Goal: Task Accomplishment & Management: Use online tool/utility

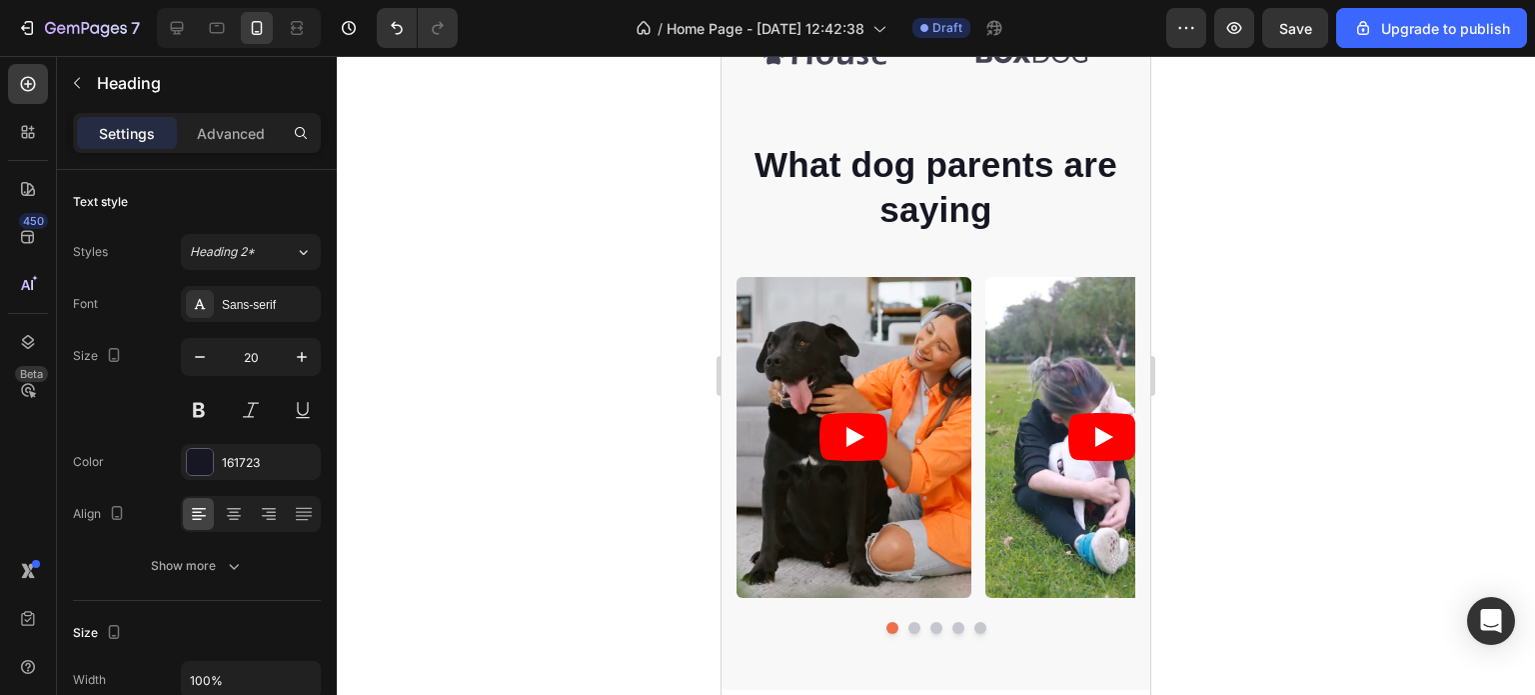
scroll to position [1407, 0]
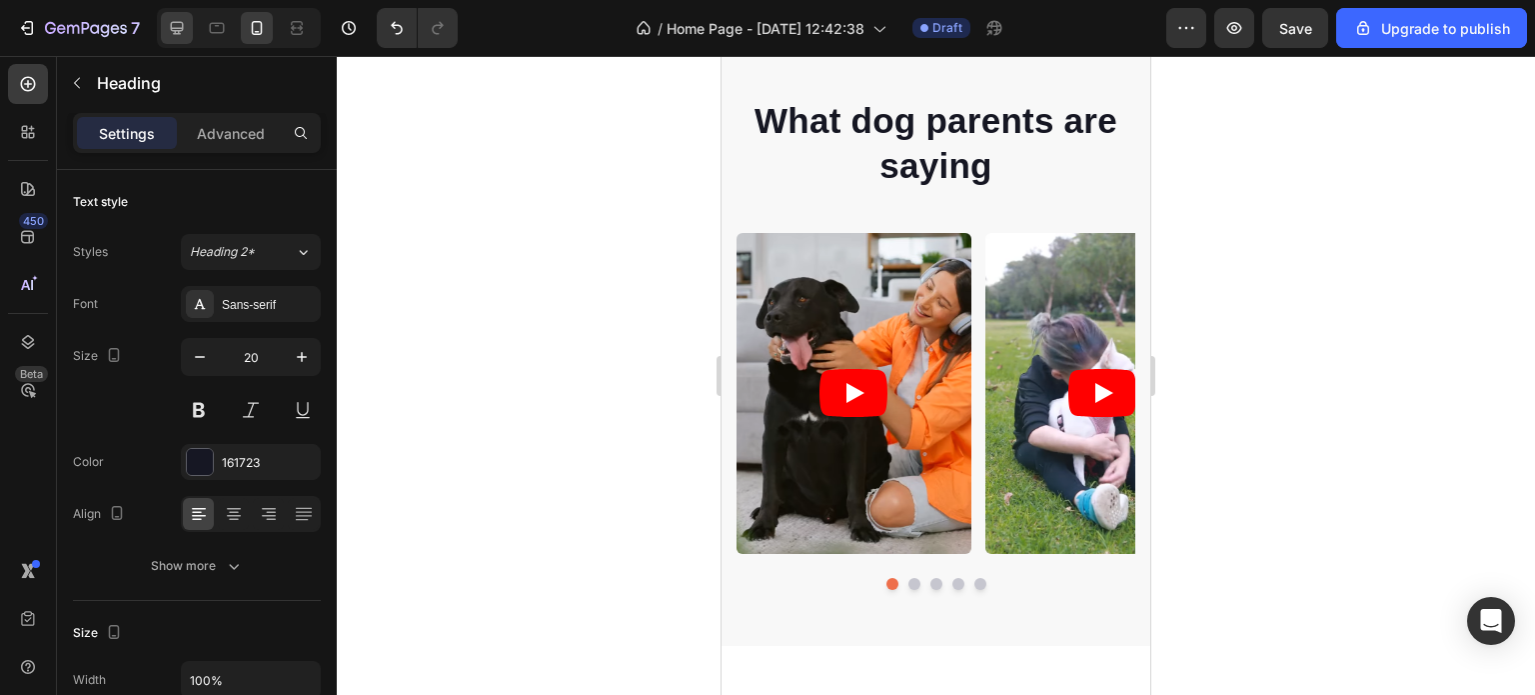
click at [172, 23] on icon at bounding box center [177, 28] width 13 height 13
type input "48"
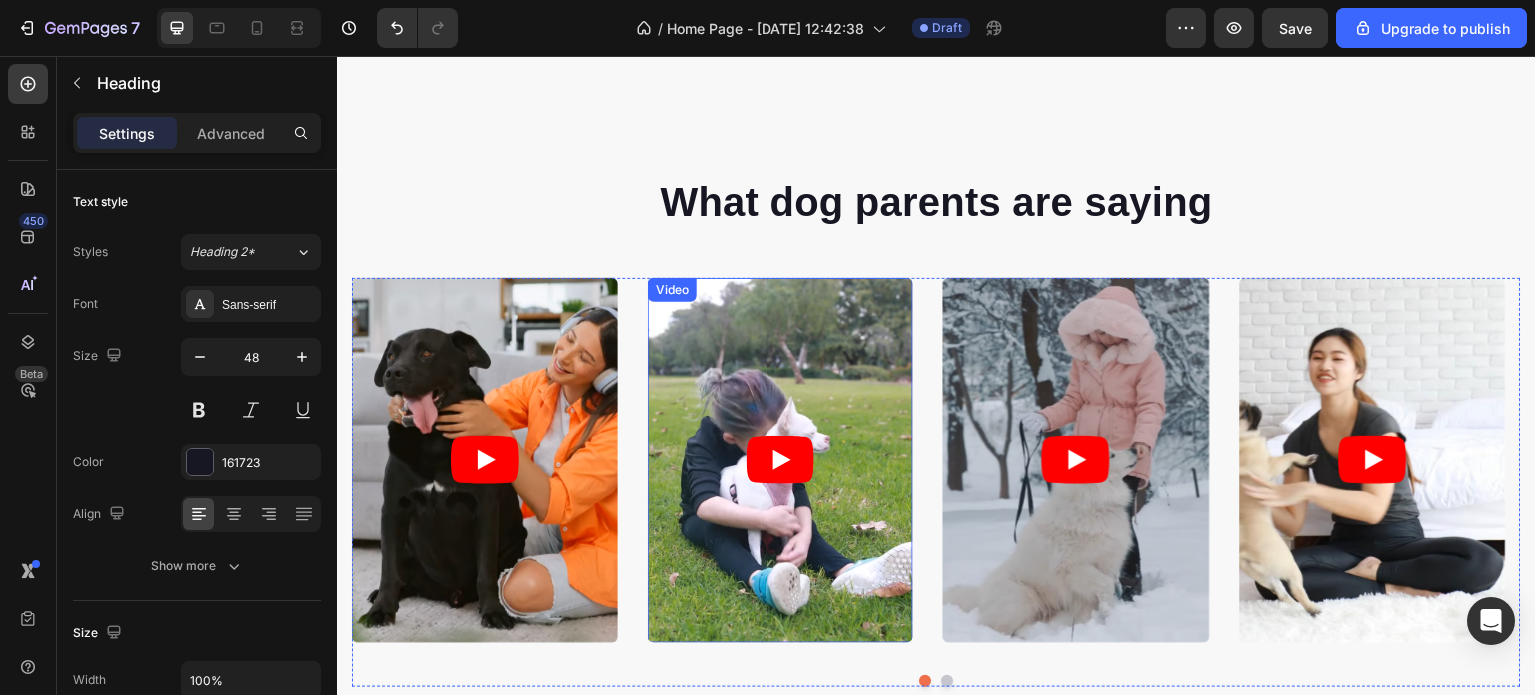
scroll to position [1295, 0]
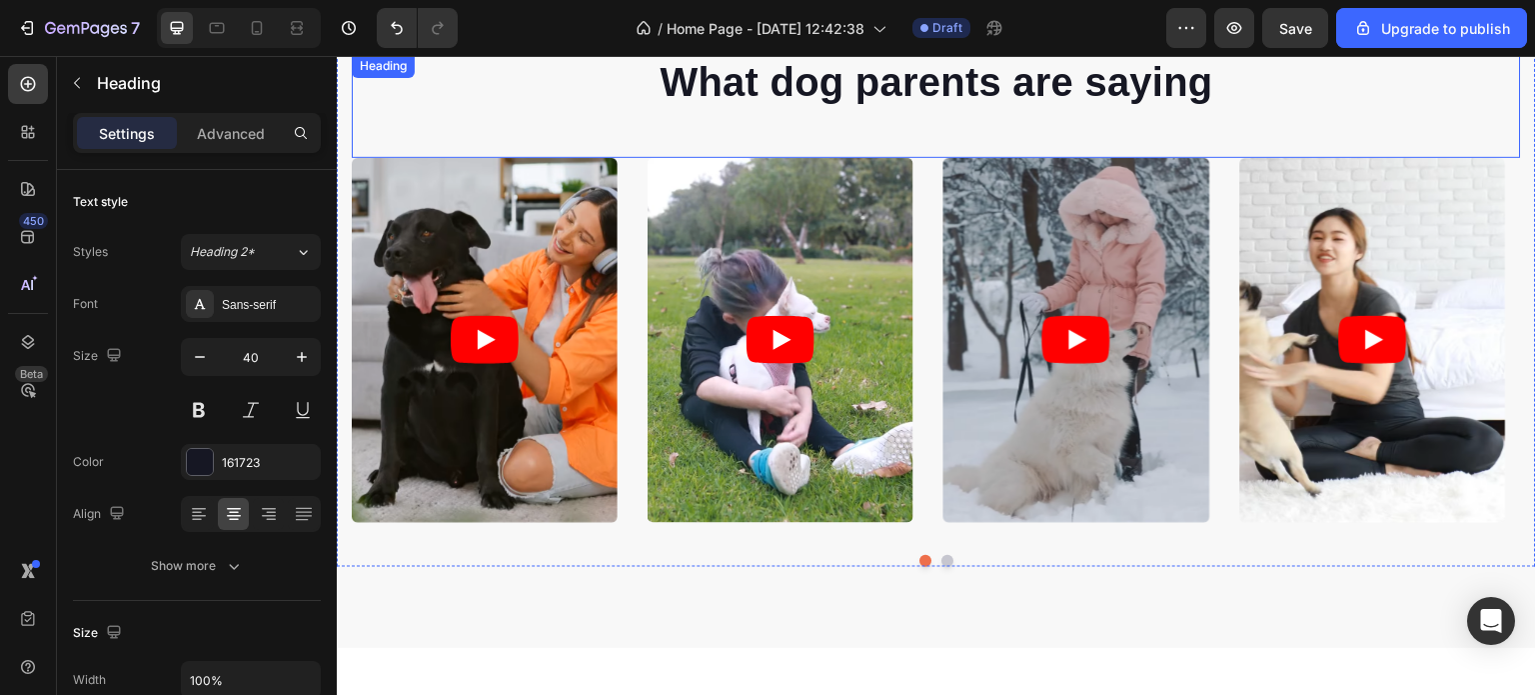
click at [1002, 135] on div "What dog parents are saying Heading" at bounding box center [936, 106] width 1169 height 104
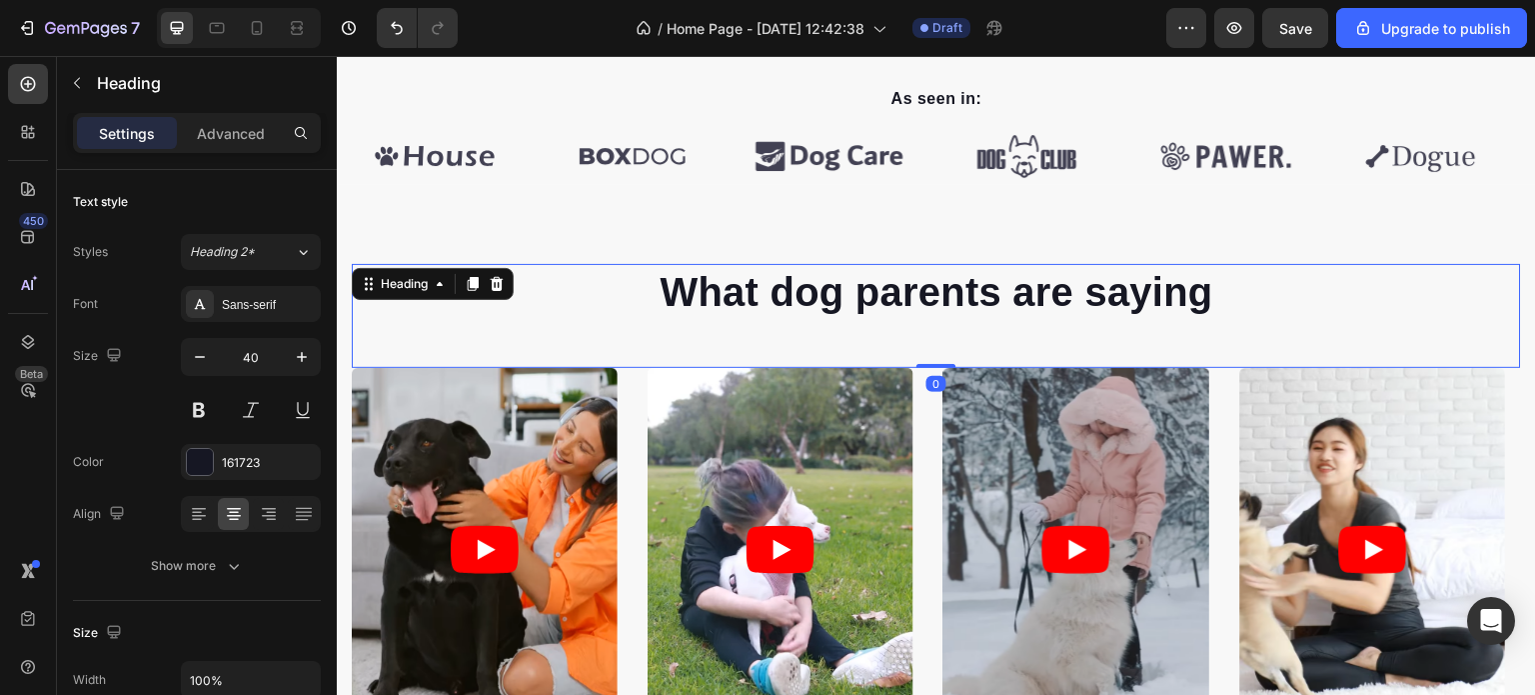
scroll to position [1084, 0]
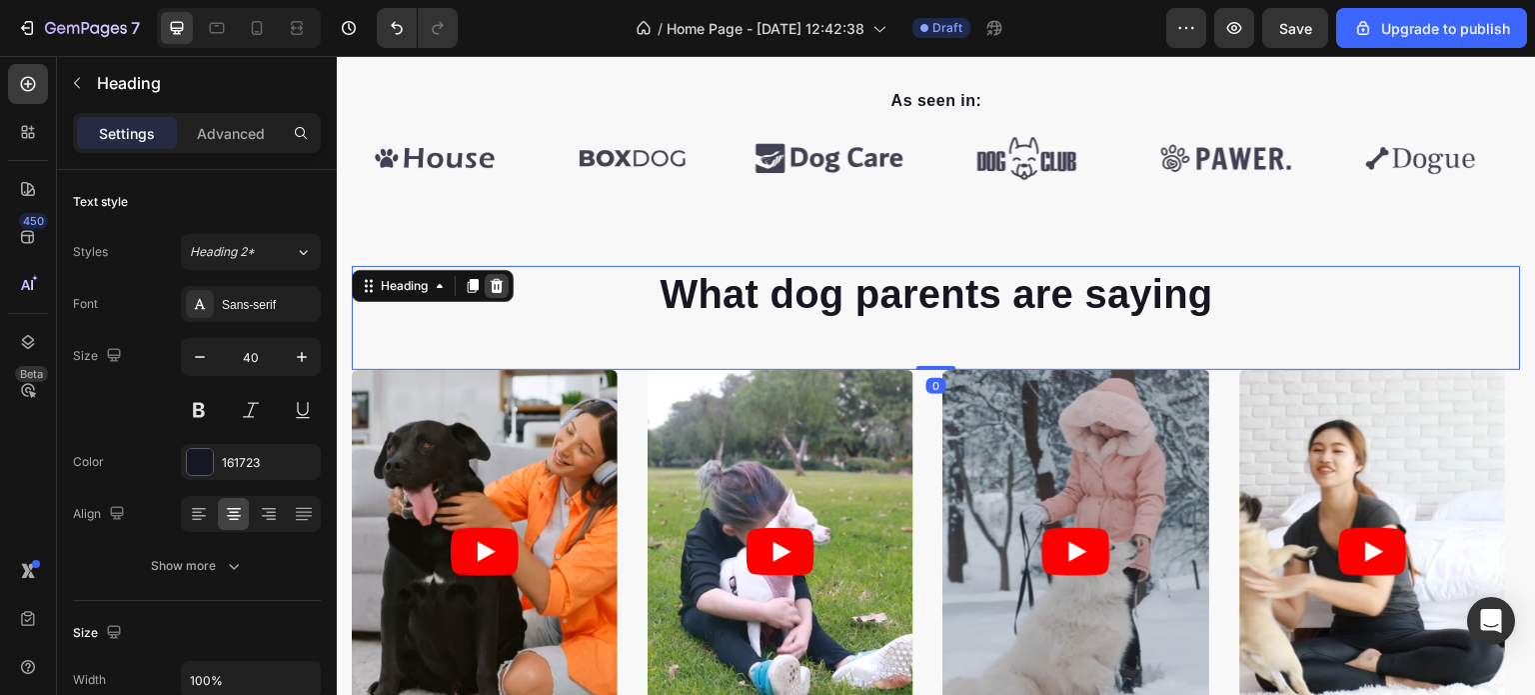
click at [496, 287] on icon at bounding box center [497, 286] width 16 height 16
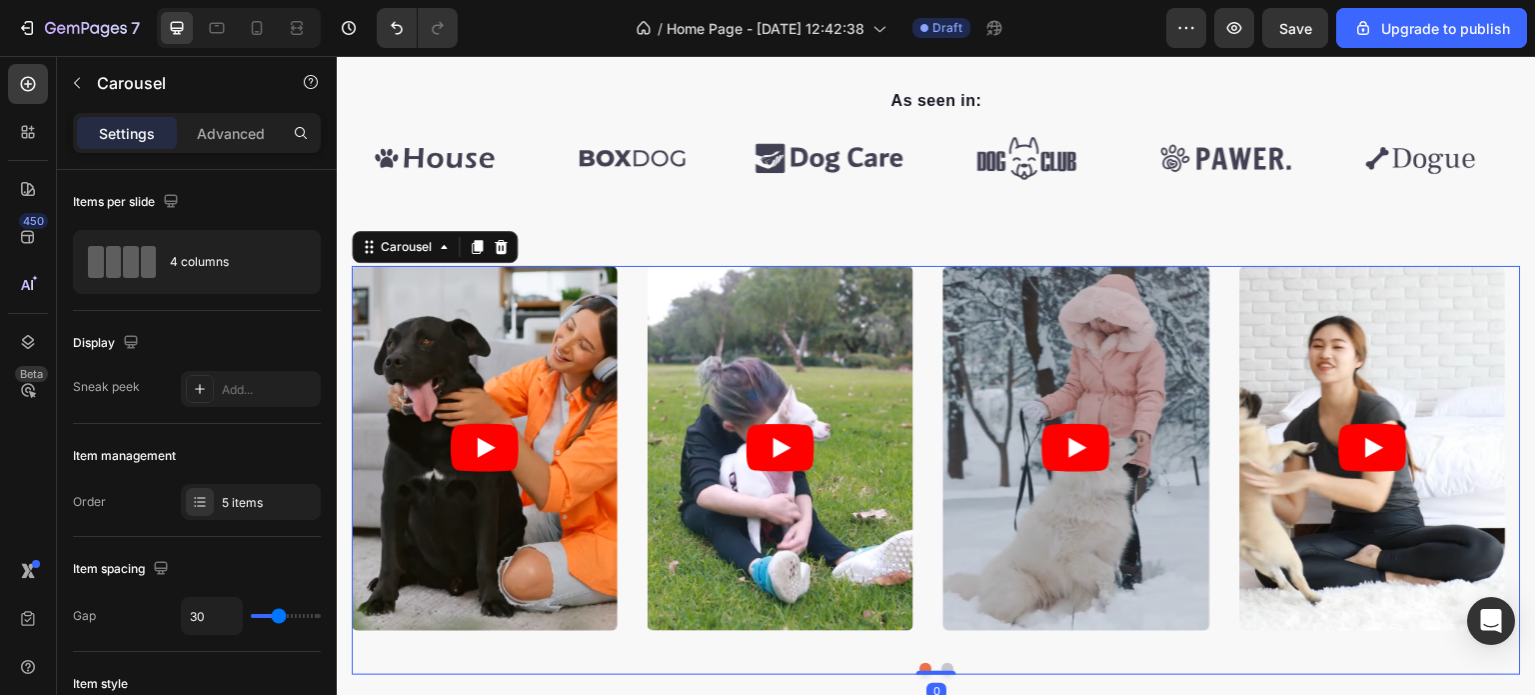
click at [633, 276] on div "Video Video Video Video Video" at bounding box center [936, 448] width 1169 height 365
click at [500, 250] on icon at bounding box center [501, 247] width 13 height 14
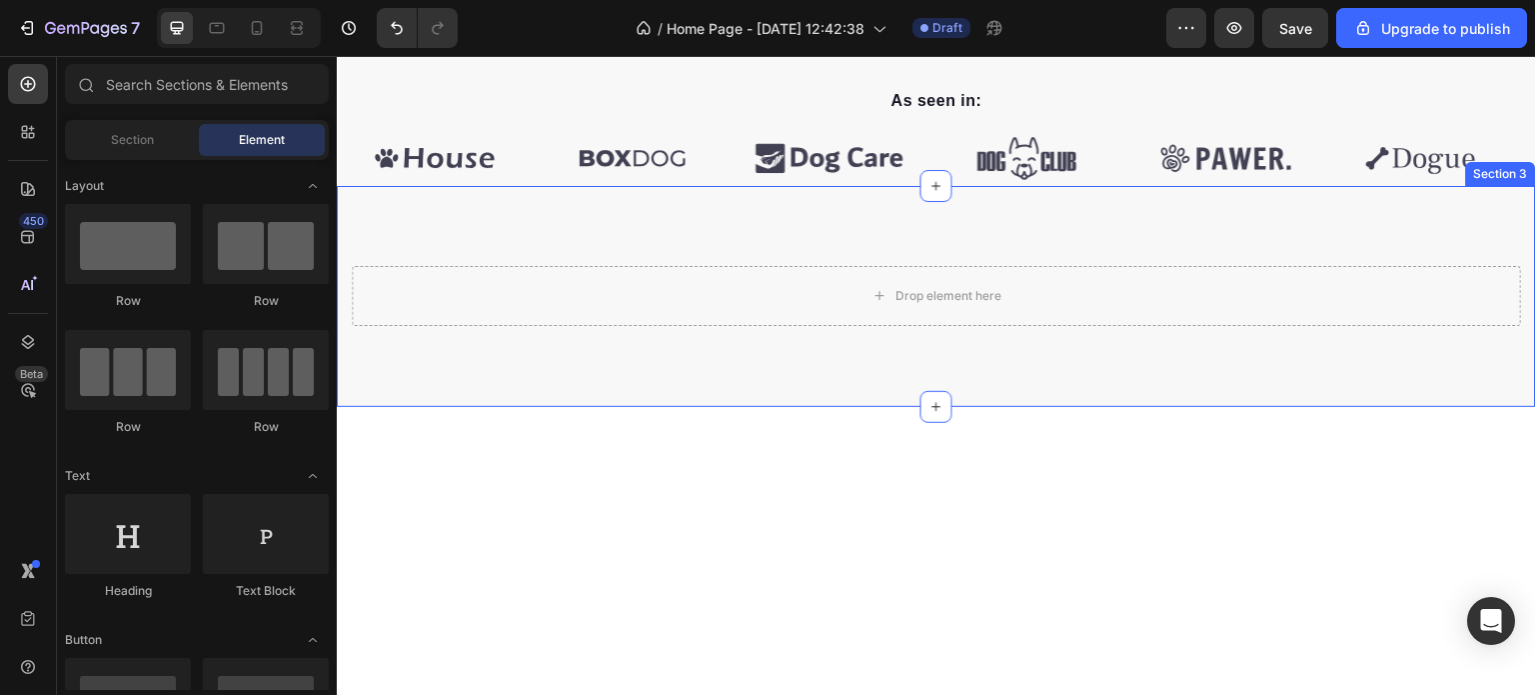
click at [579, 195] on div "Drop element here Row Section 3" at bounding box center [936, 296] width 1199 height 221
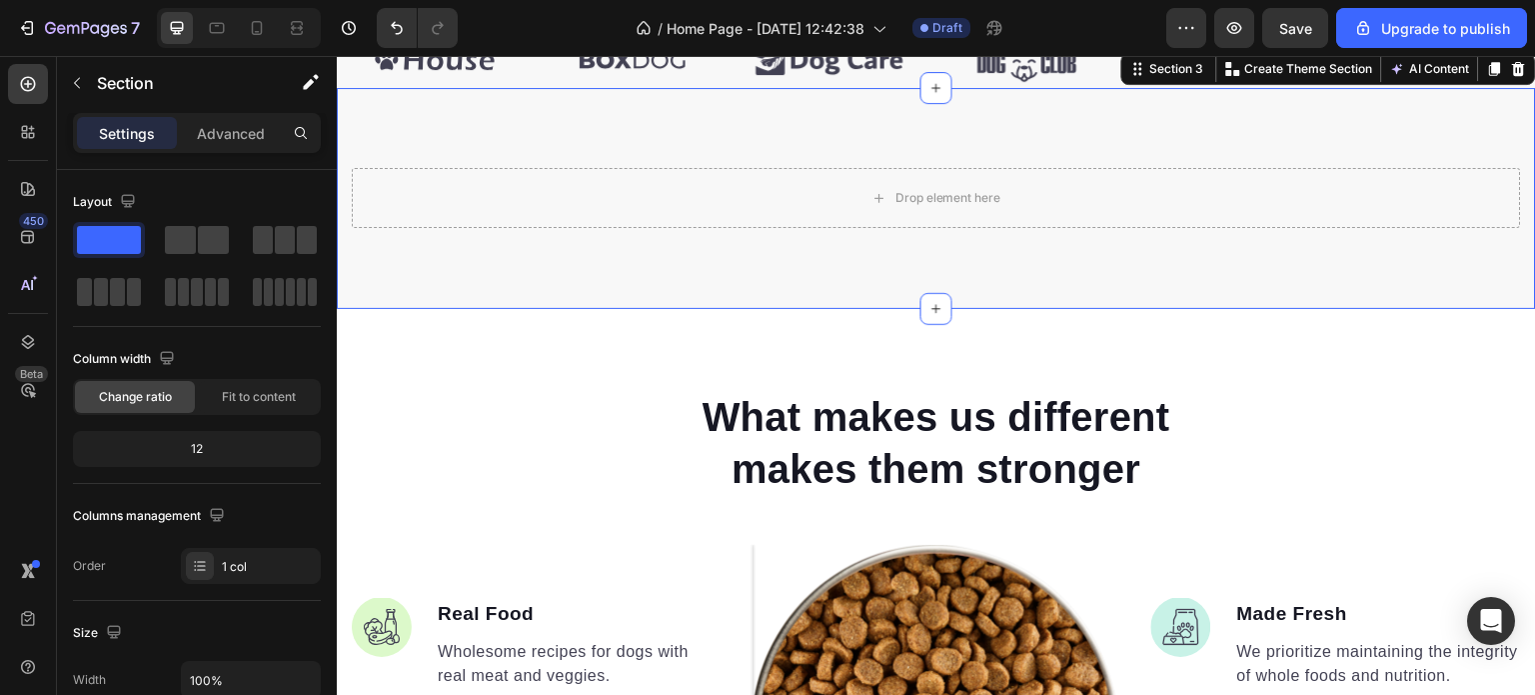
scroll to position [888, 0]
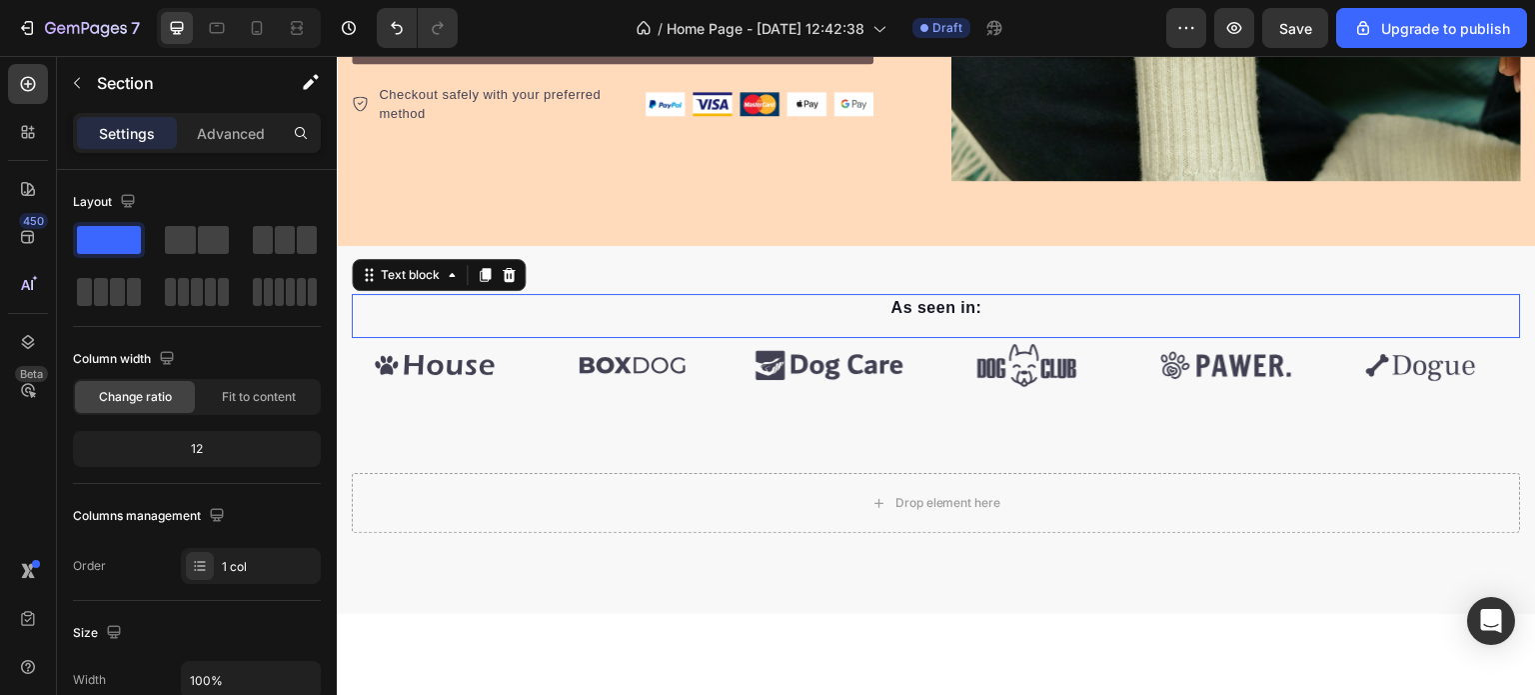
click at [769, 311] on div "As seen in: Text block 0" at bounding box center [936, 316] width 1169 height 44
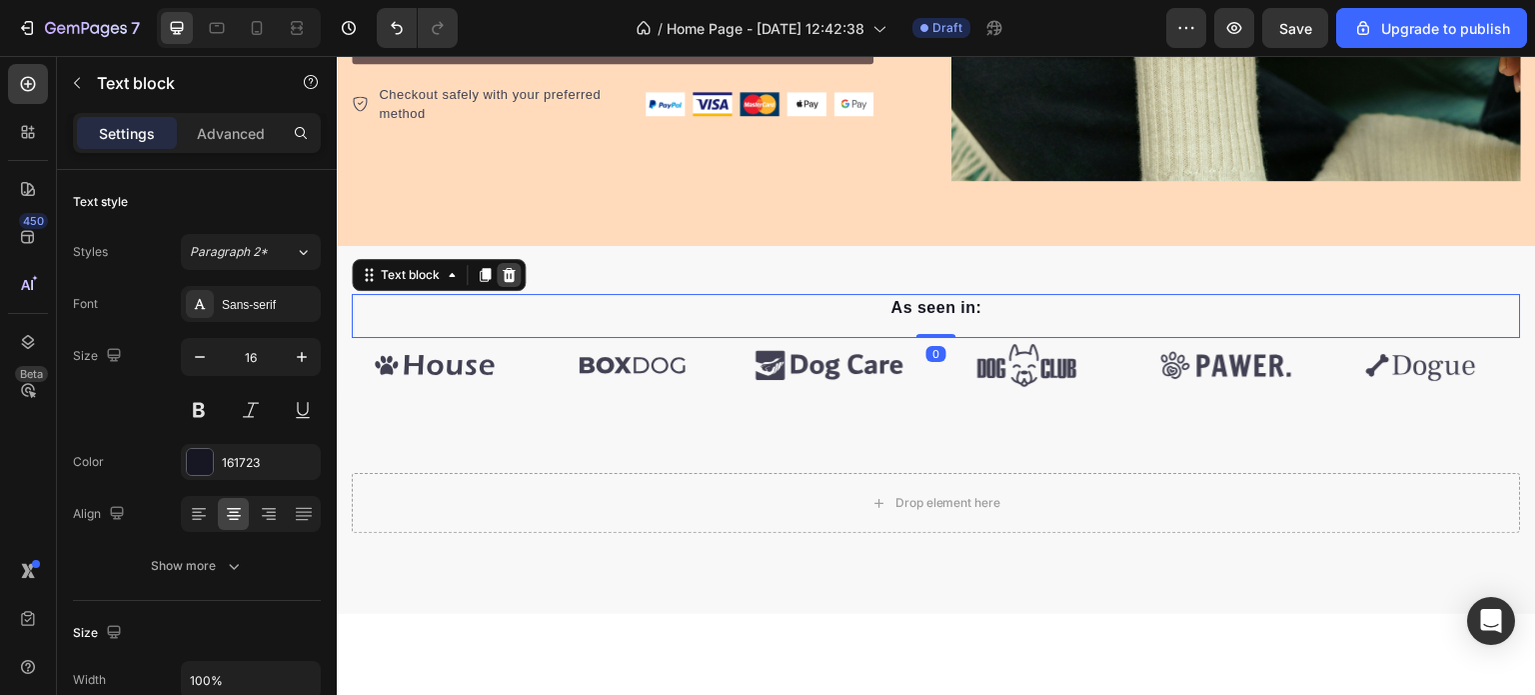
click at [505, 268] on icon at bounding box center [509, 275] width 13 height 14
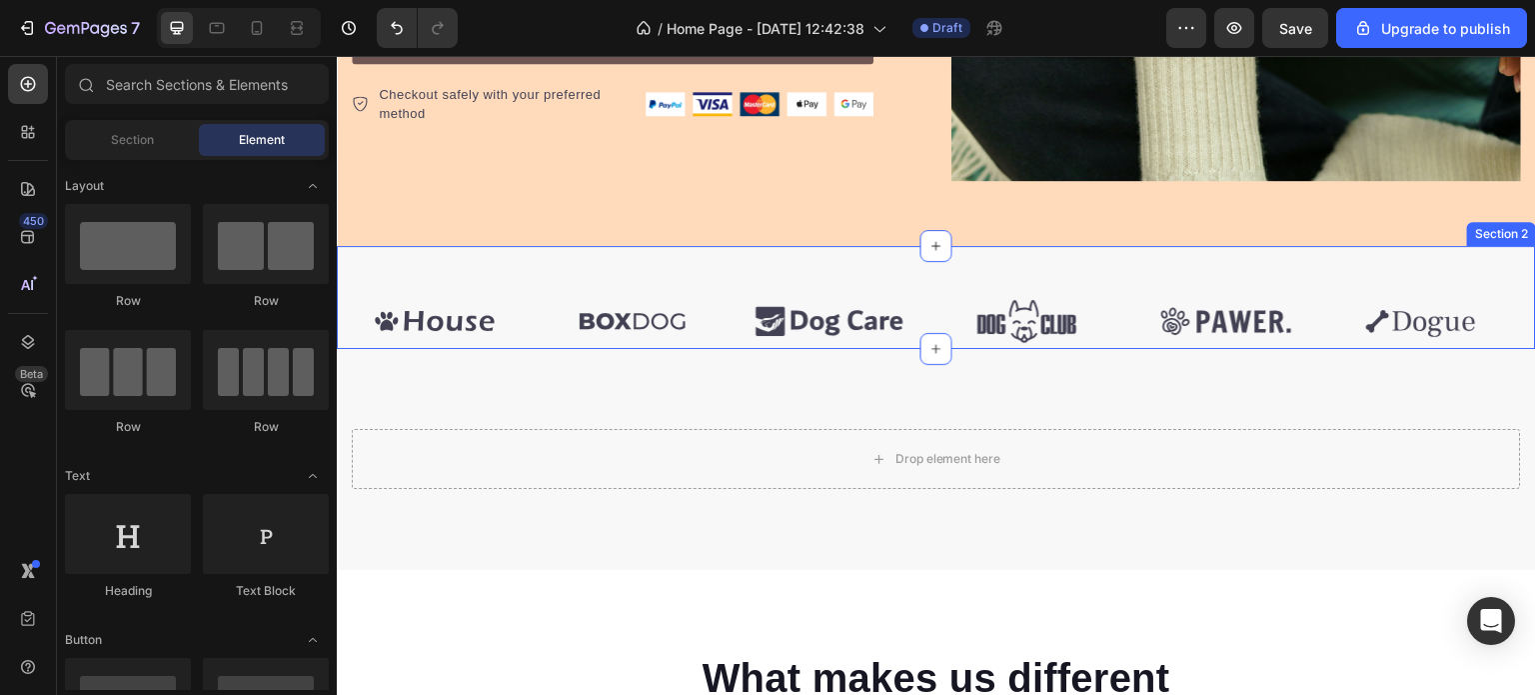
click at [541, 294] on div "Image Image Image Image Image Image" at bounding box center [936, 321] width 1169 height 55
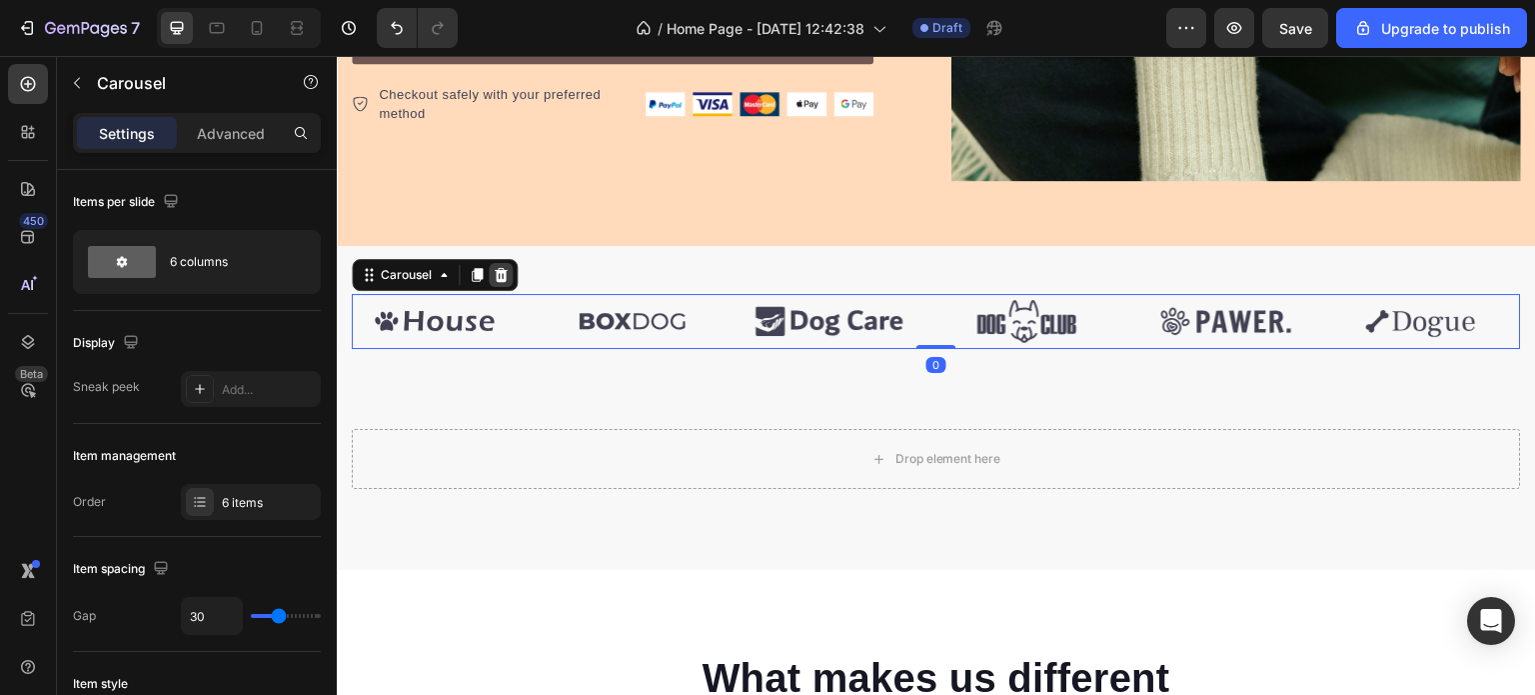
click at [503, 268] on icon at bounding box center [501, 275] width 13 height 14
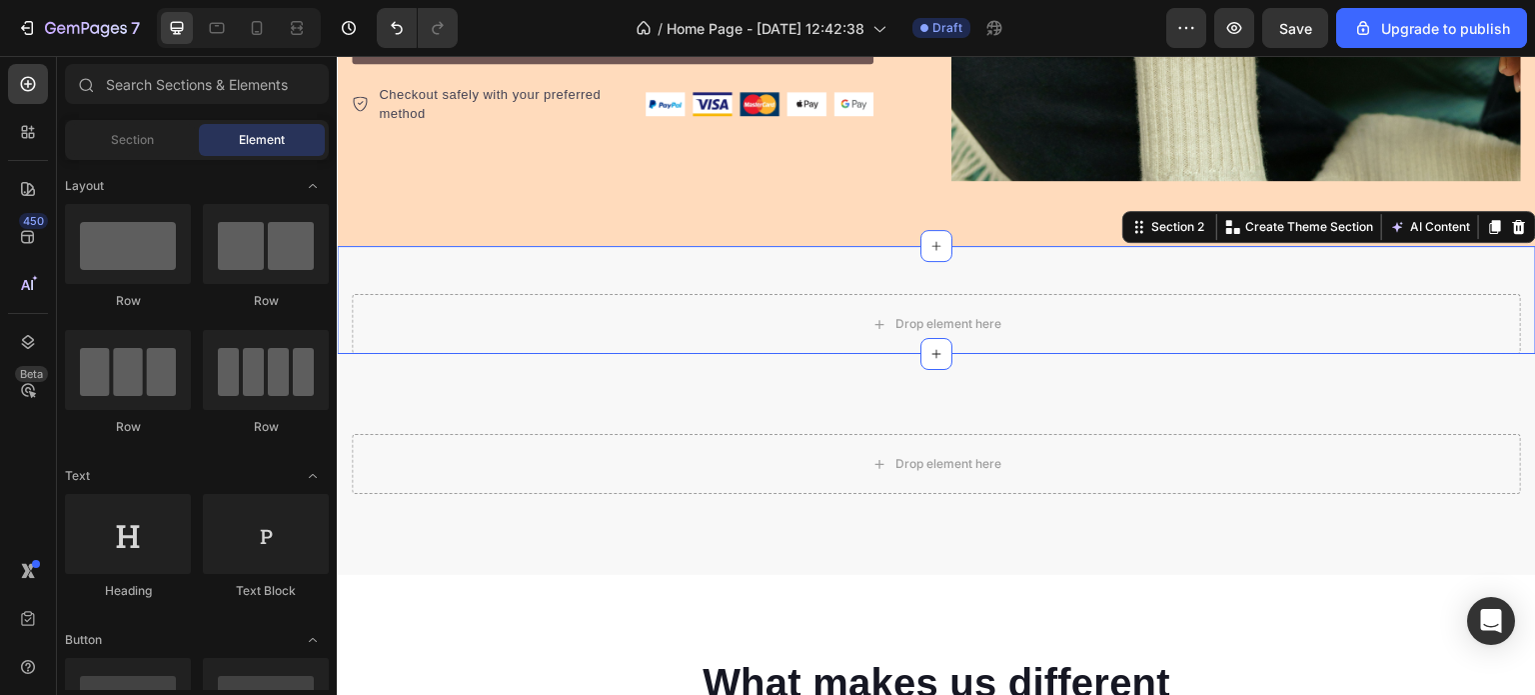
click at [534, 248] on div "Drop element here Row Section 2 You can create reusable sections Create Theme S…" at bounding box center [936, 300] width 1199 height 108
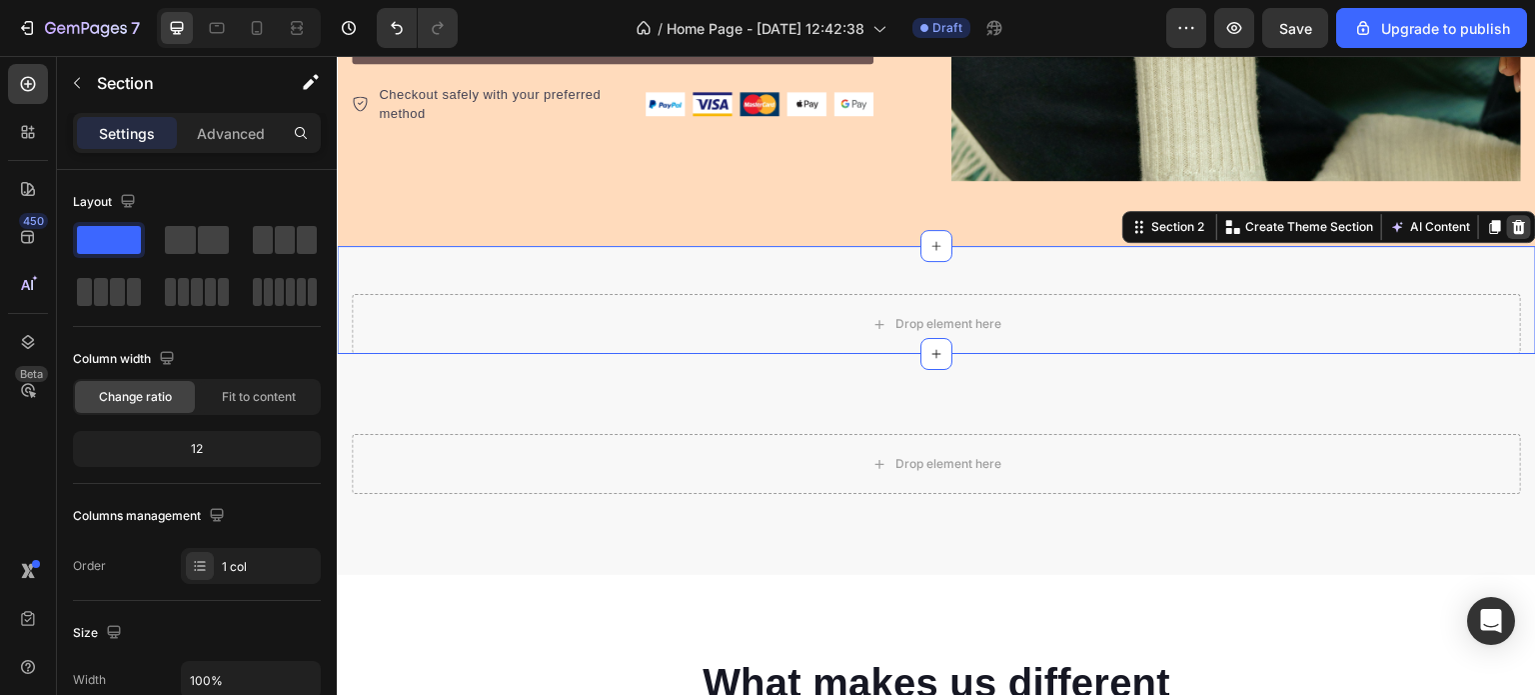
click at [1513, 220] on icon at bounding box center [1519, 227] width 13 height 14
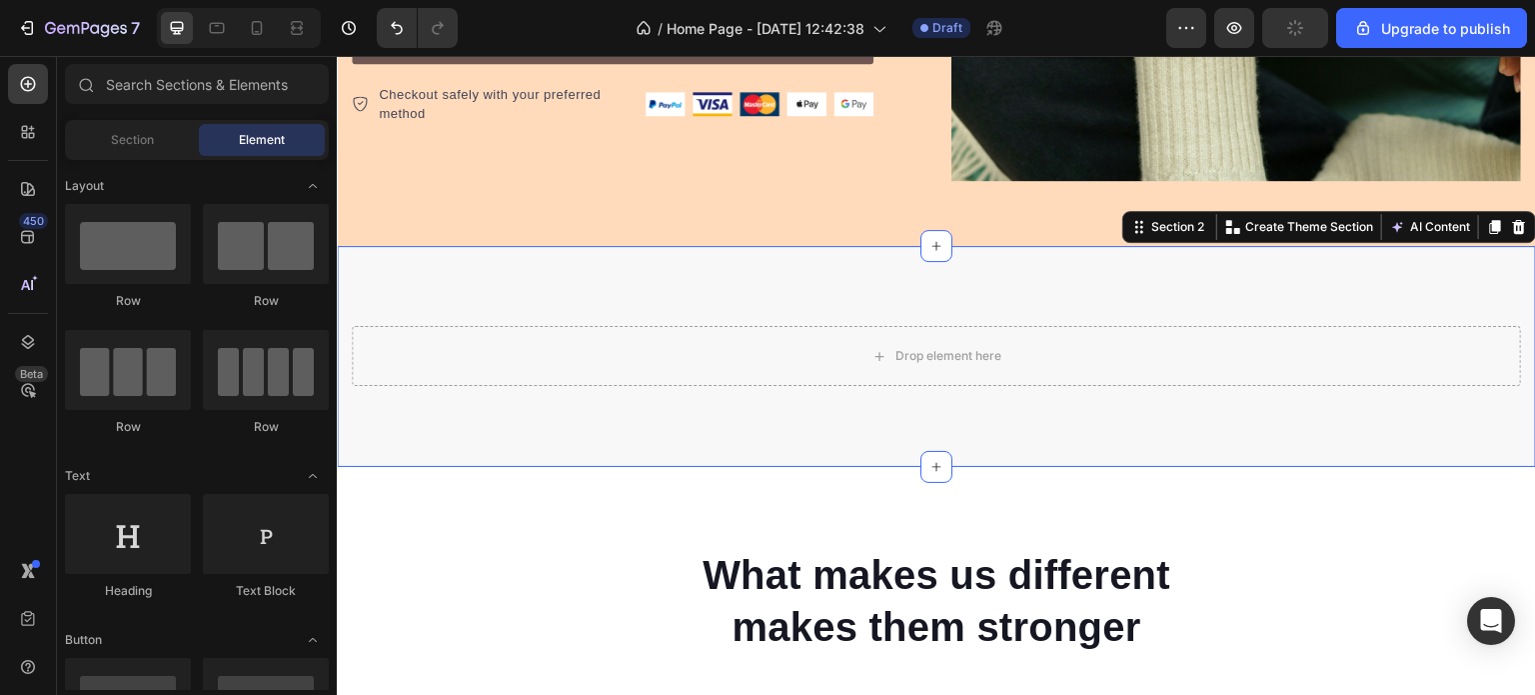
click at [1434, 271] on div "Drop element here Row Section 2 You can create reusable sections Create Theme S…" at bounding box center [936, 356] width 1199 height 221
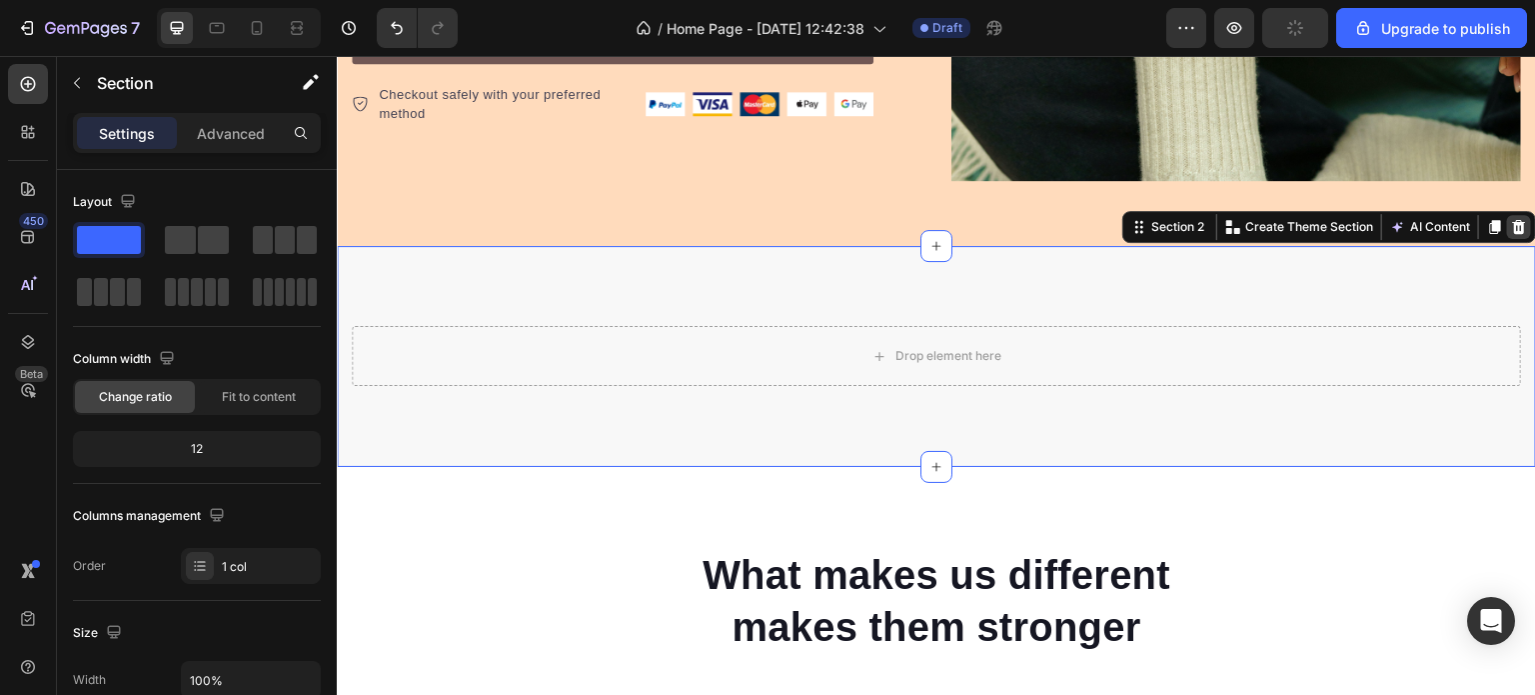
click at [1511, 223] on icon at bounding box center [1519, 227] width 16 height 16
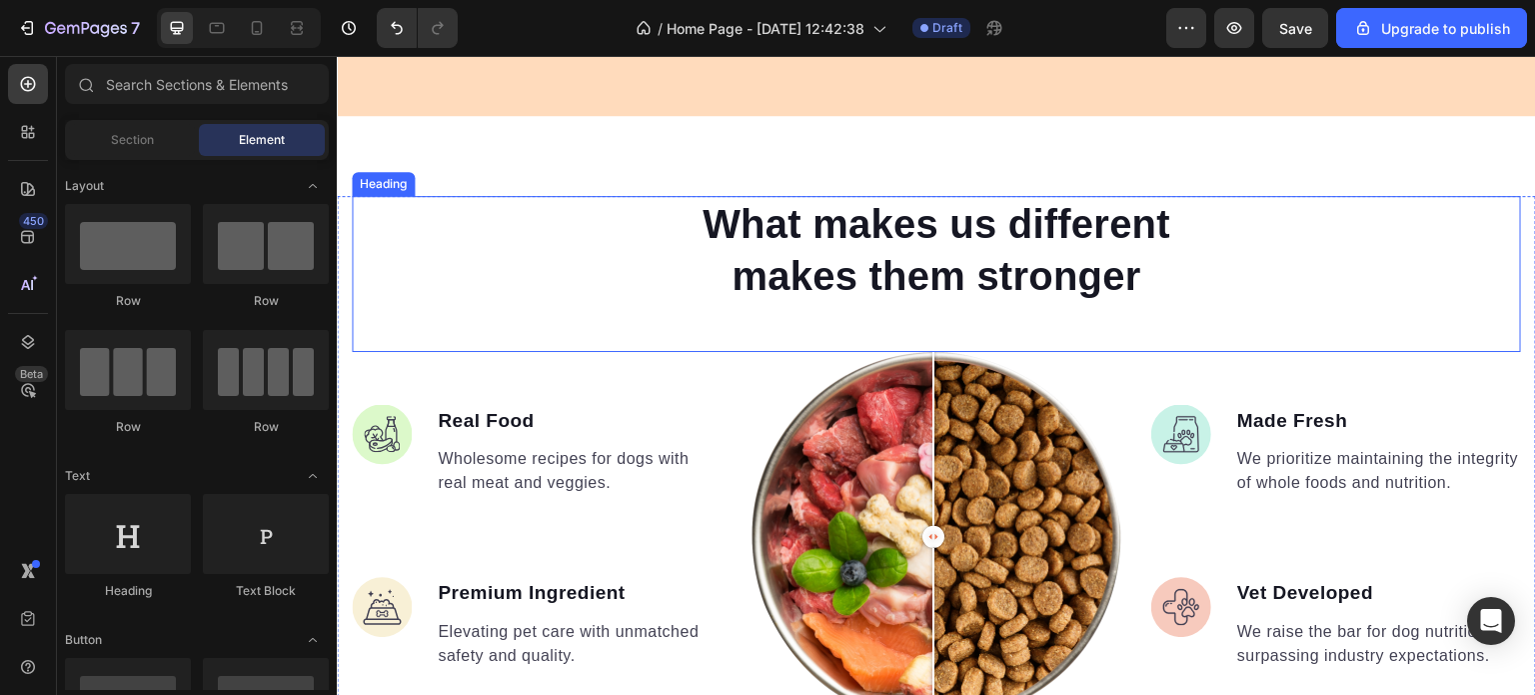
scroll to position [1016, 0]
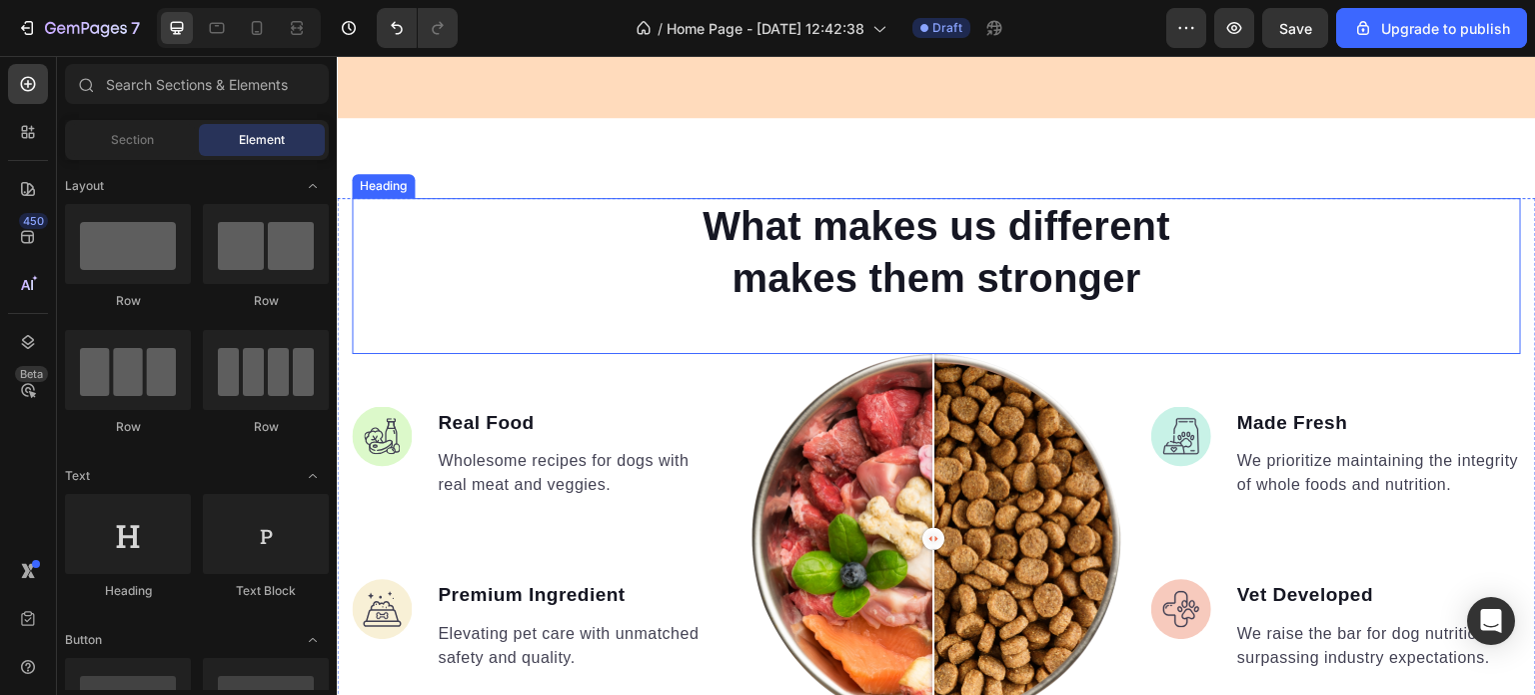
click at [1007, 272] on p "What makes us different makes them stronger" at bounding box center [937, 252] width 532 height 104
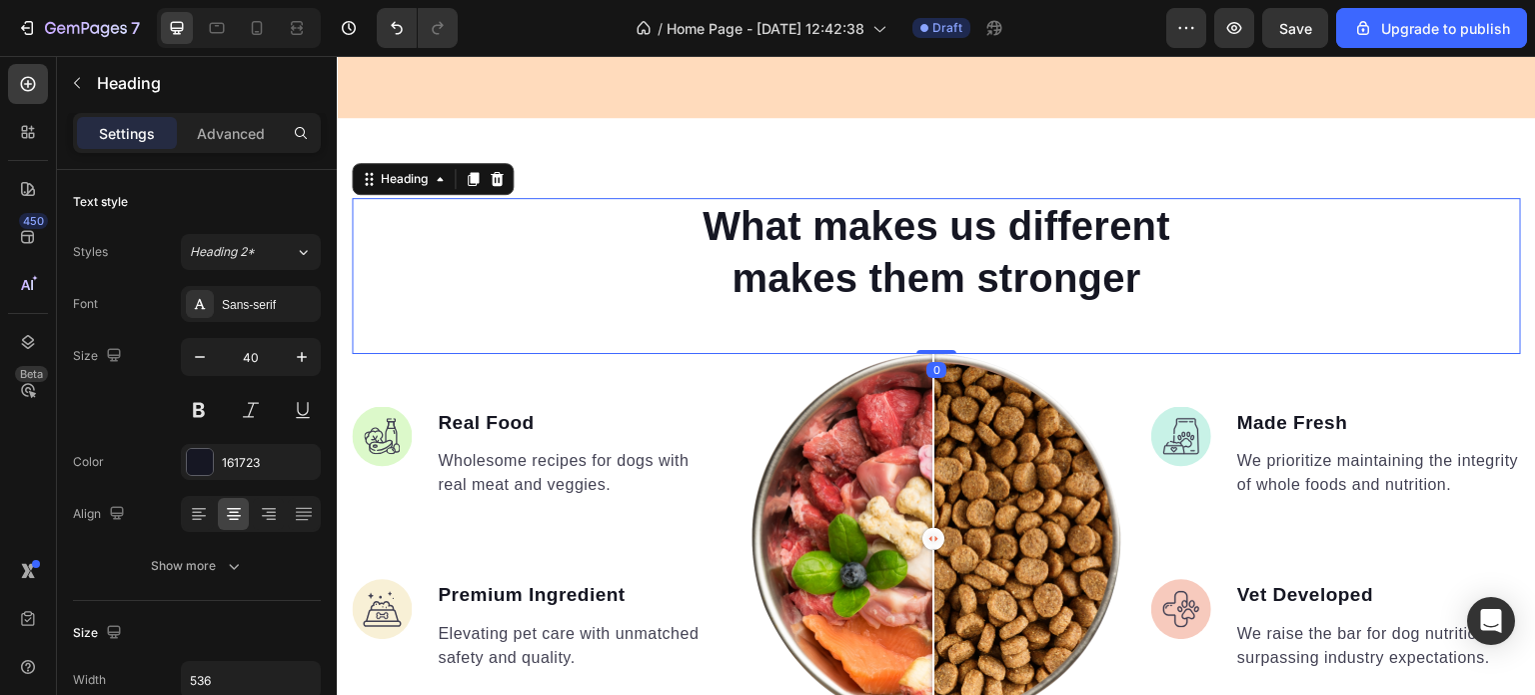
click at [1007, 272] on p "What makes us different makes them stronger" at bounding box center [937, 252] width 532 height 104
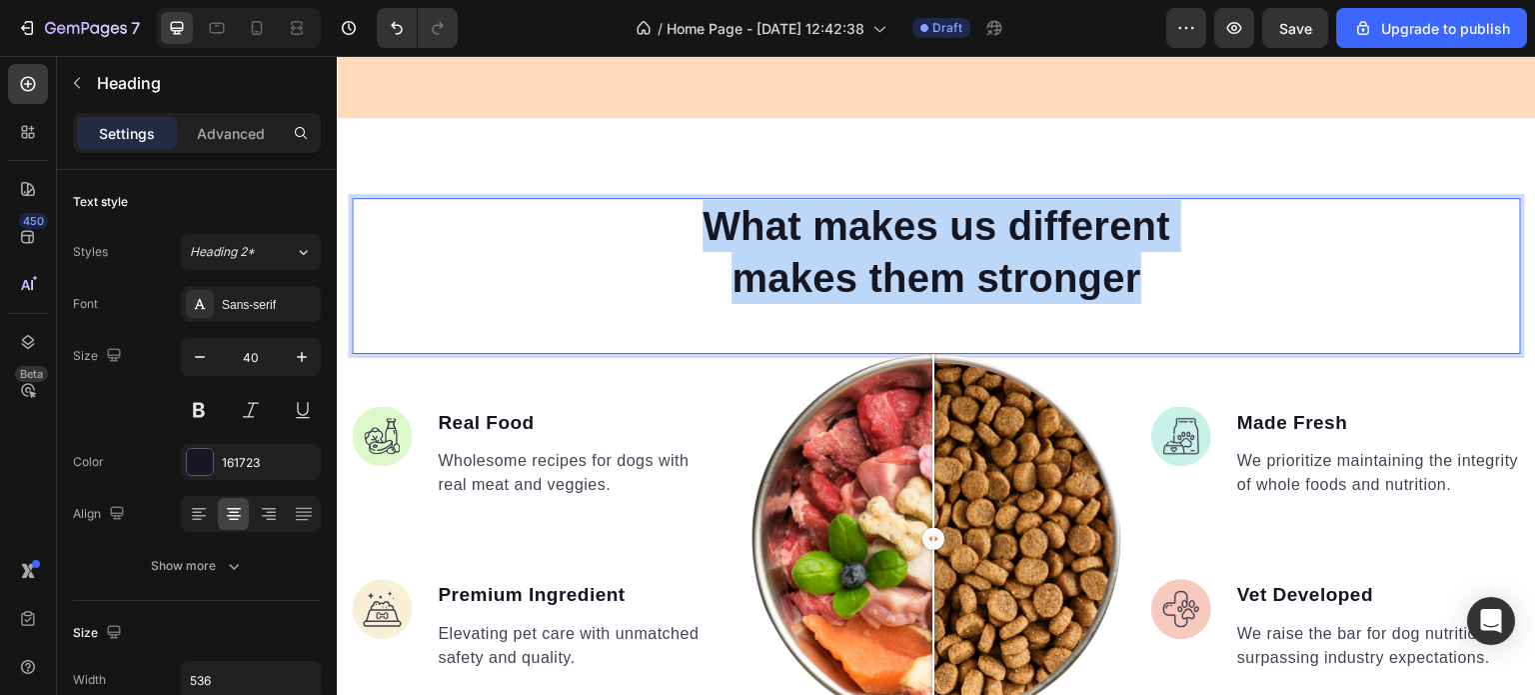
click at [1007, 272] on p "What makes us different makes them stronger" at bounding box center [937, 252] width 532 height 104
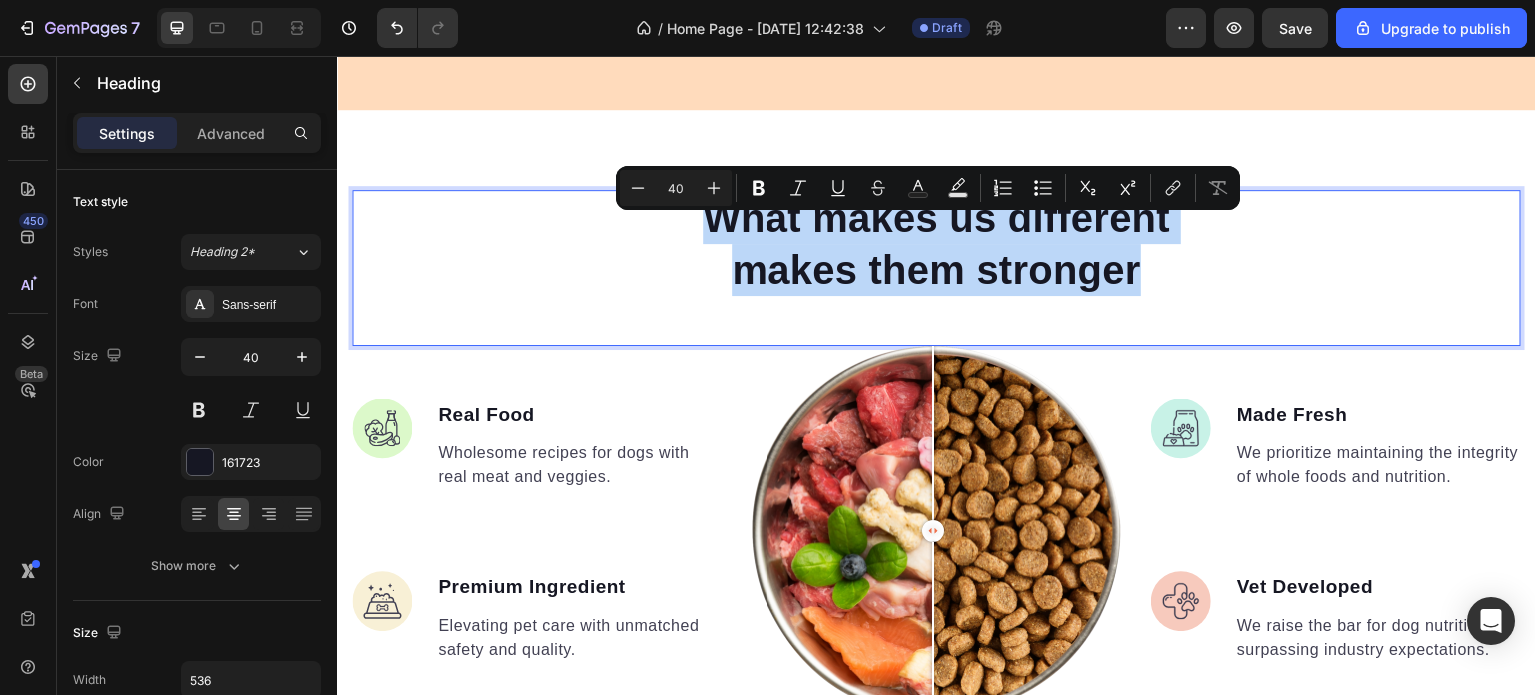
scroll to position [988, 0]
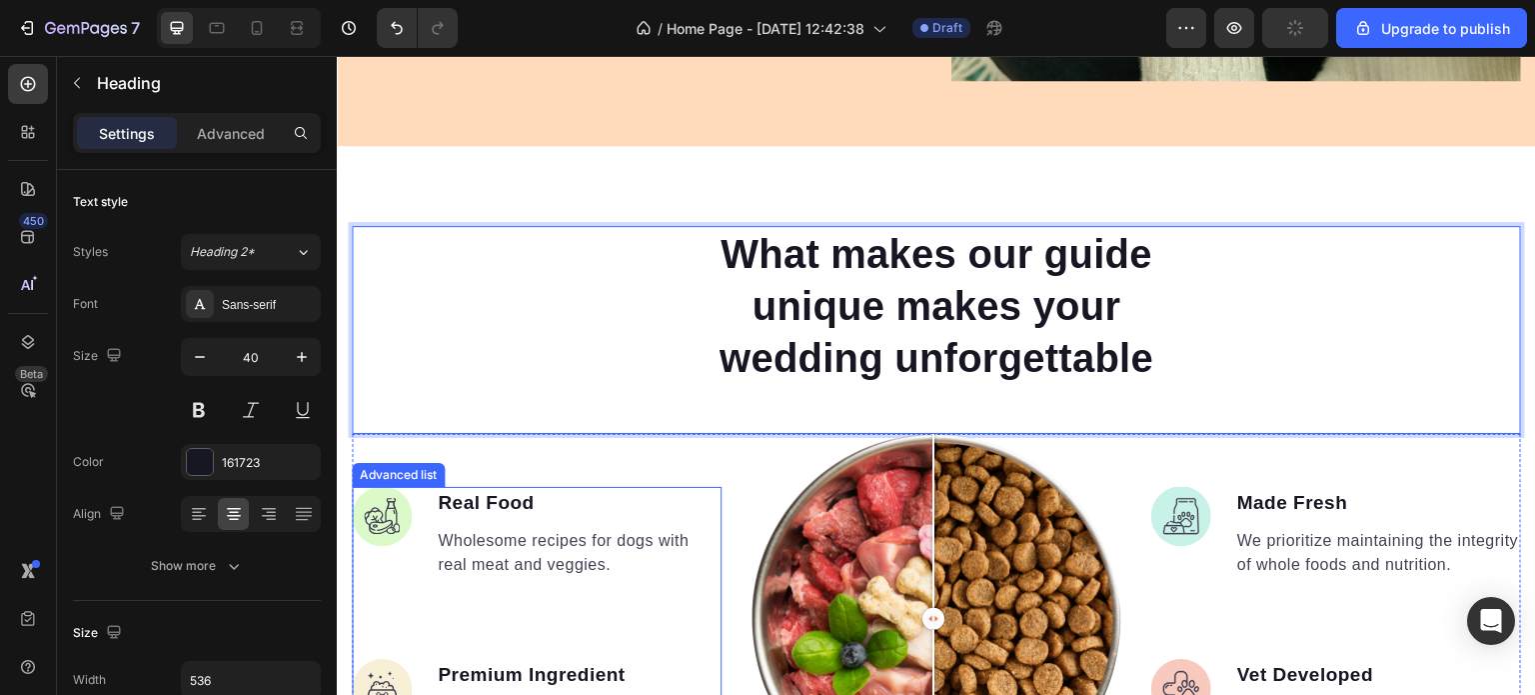
click at [487, 554] on p "Wholesome recipes for dogs with real meat and veggies." at bounding box center [579, 553] width 282 height 48
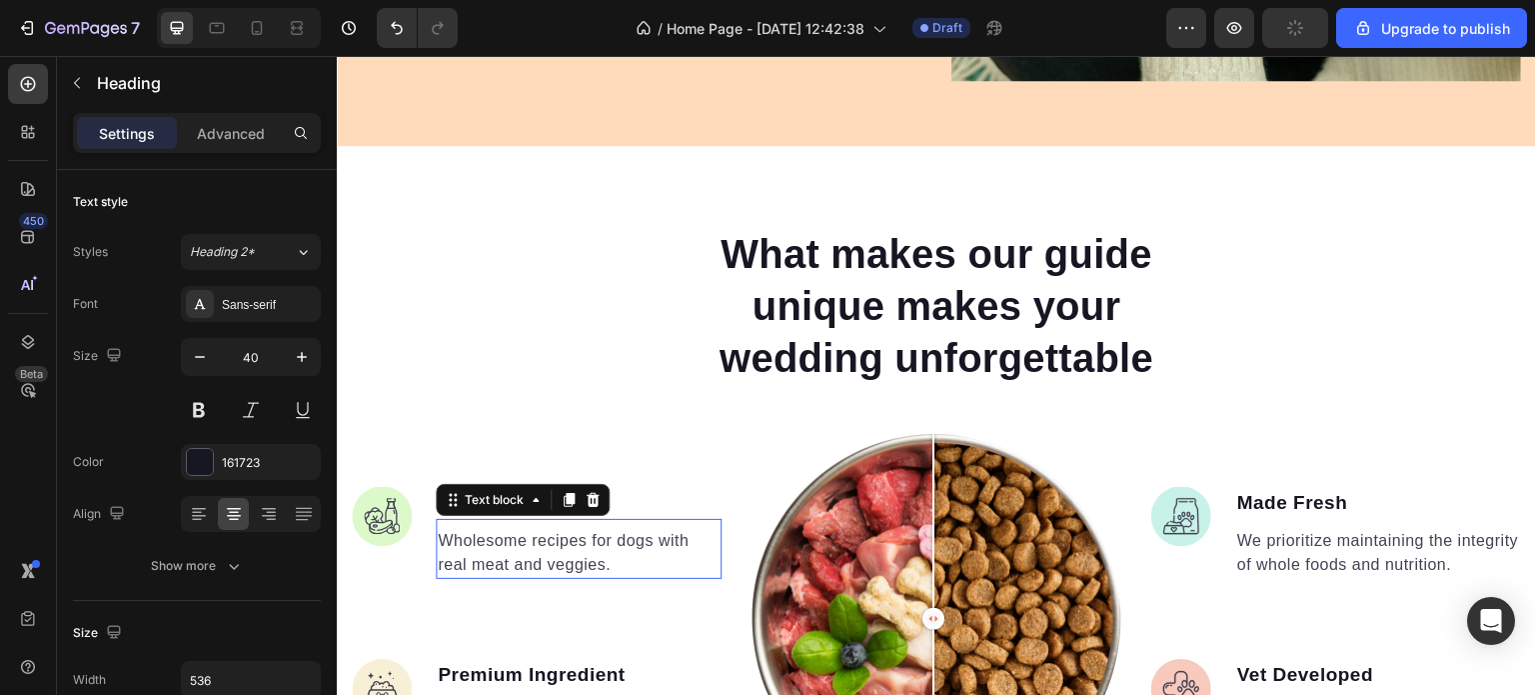
click at [487, 554] on p "Wholesome recipes for dogs with real meat and veggies." at bounding box center [579, 553] width 282 height 48
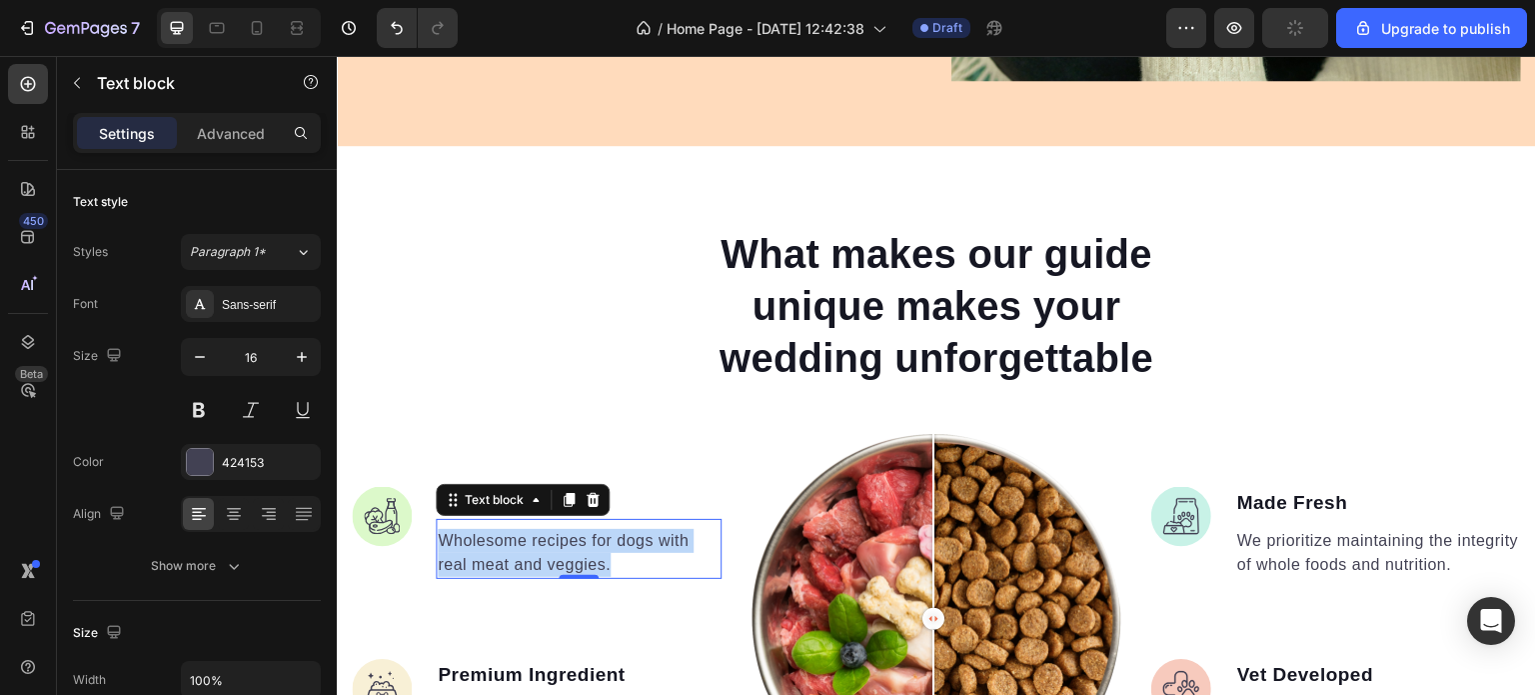
click at [487, 554] on p "Wholesome recipes for dogs with real meat and veggies." at bounding box center [579, 553] width 282 height 48
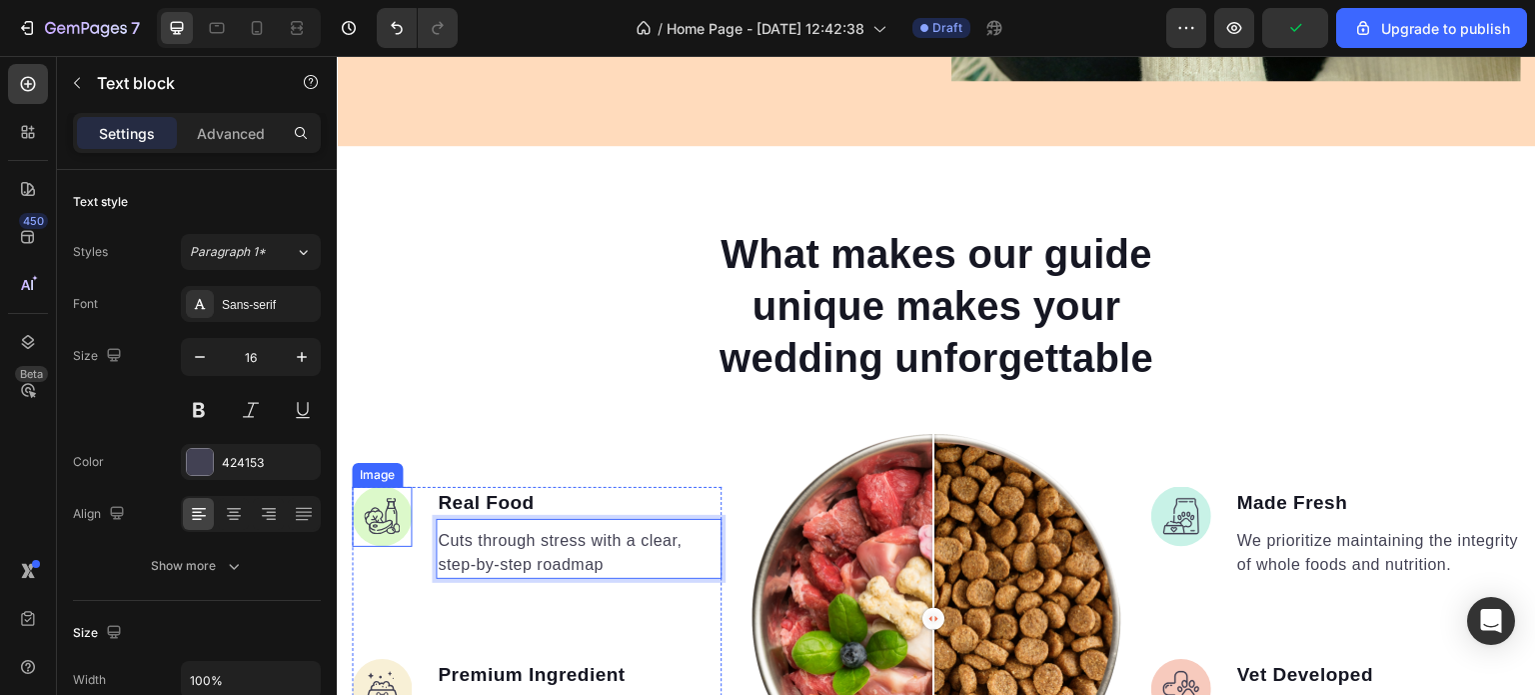
click at [396, 510] on img at bounding box center [382, 517] width 60 height 60
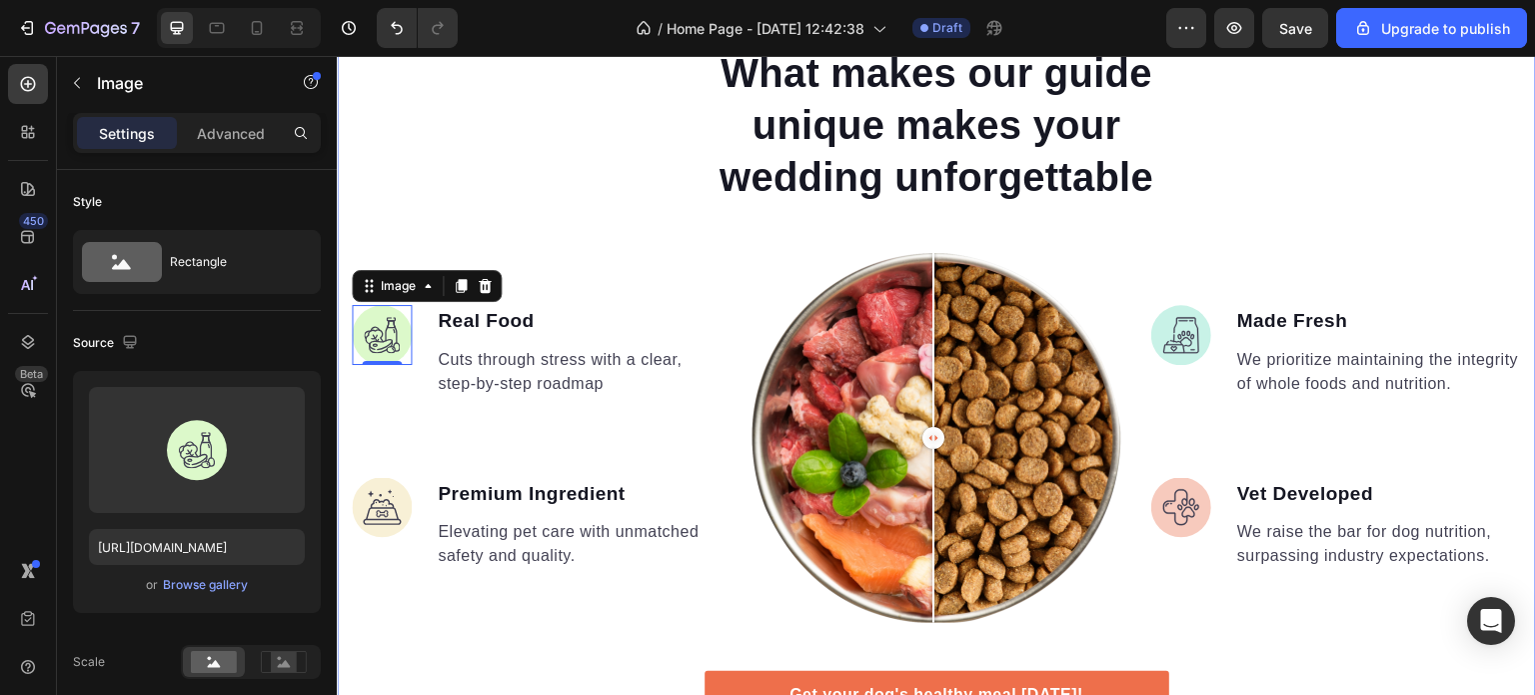
scroll to position [1173, 0]
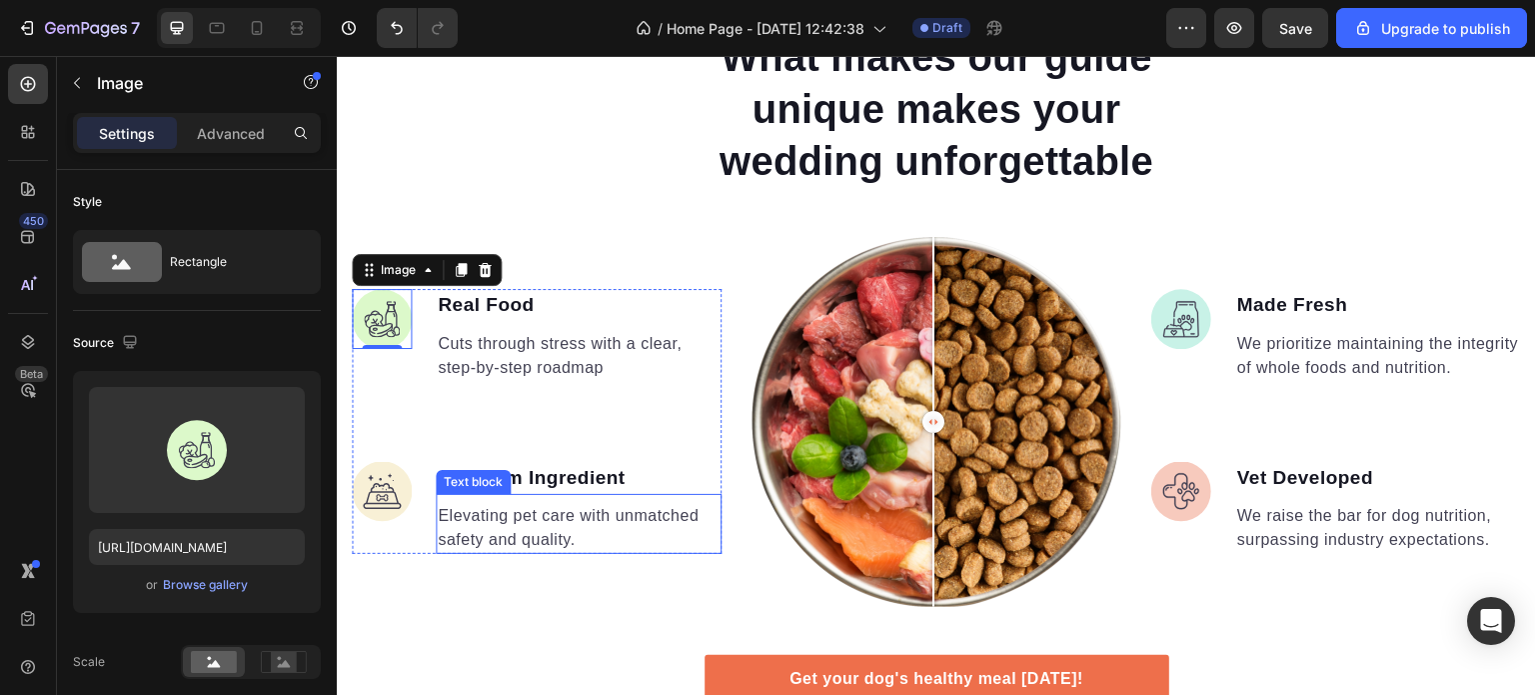
click at [535, 536] on p "Elevating pet care with unmatched safety and quality." at bounding box center [579, 528] width 282 height 48
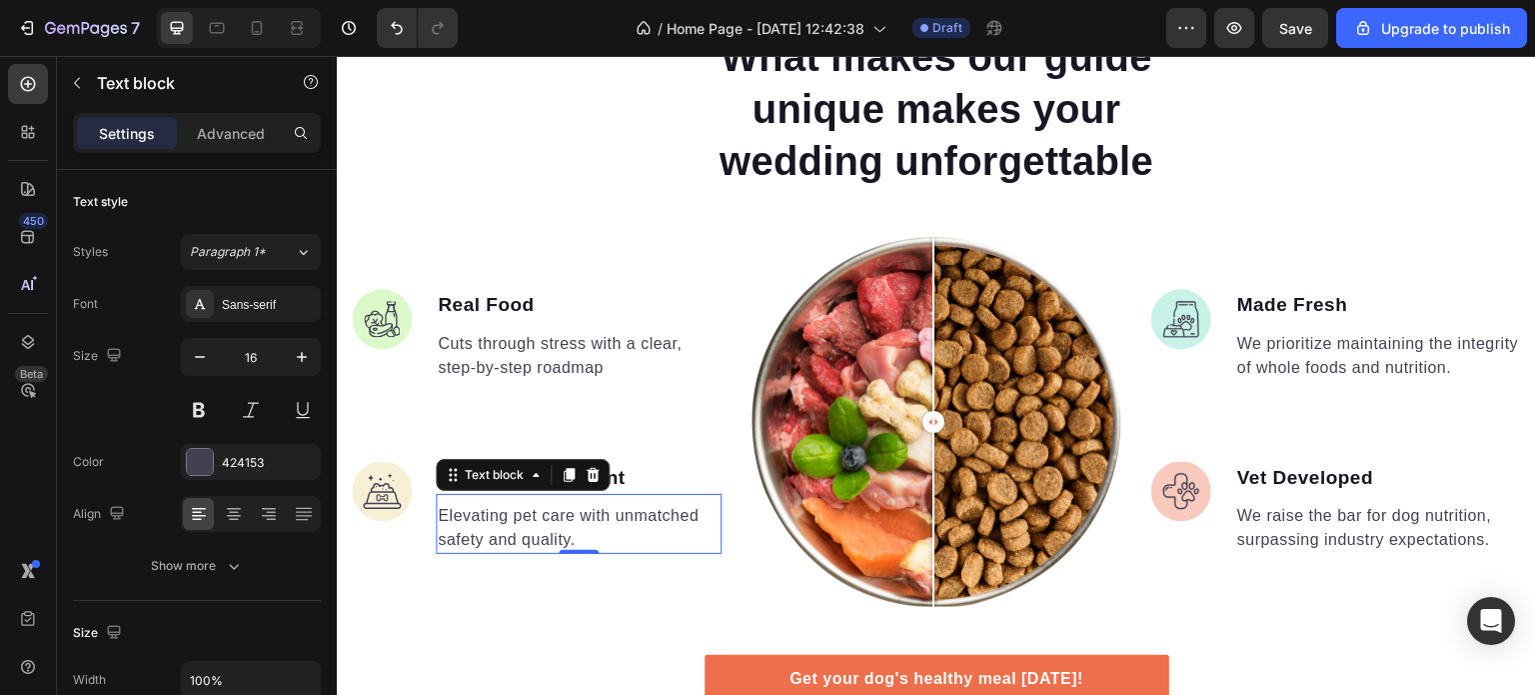
click at [535, 536] on p "Elevating pet care with unmatched safety and quality." at bounding box center [579, 528] width 282 height 48
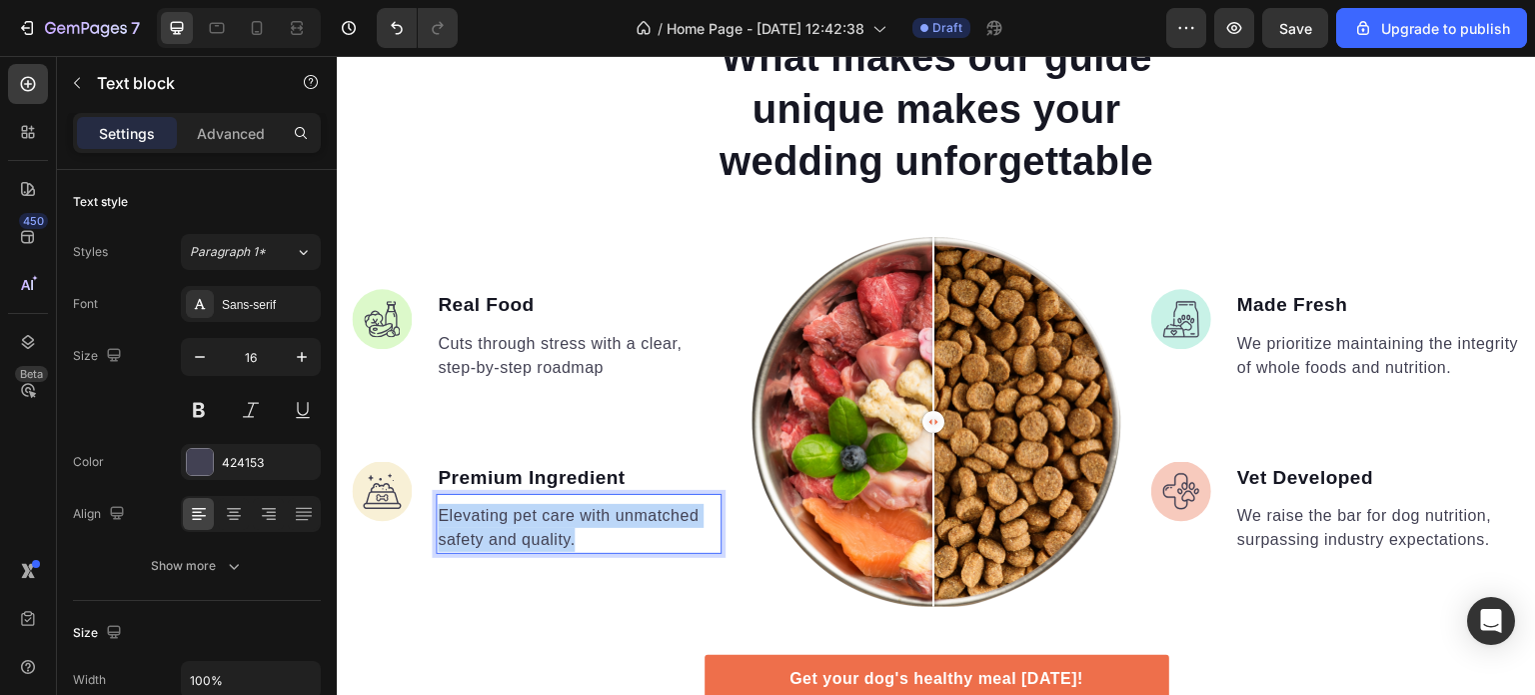
click at [535, 536] on p "Elevating pet care with unmatched safety and quality." at bounding box center [579, 528] width 282 height 48
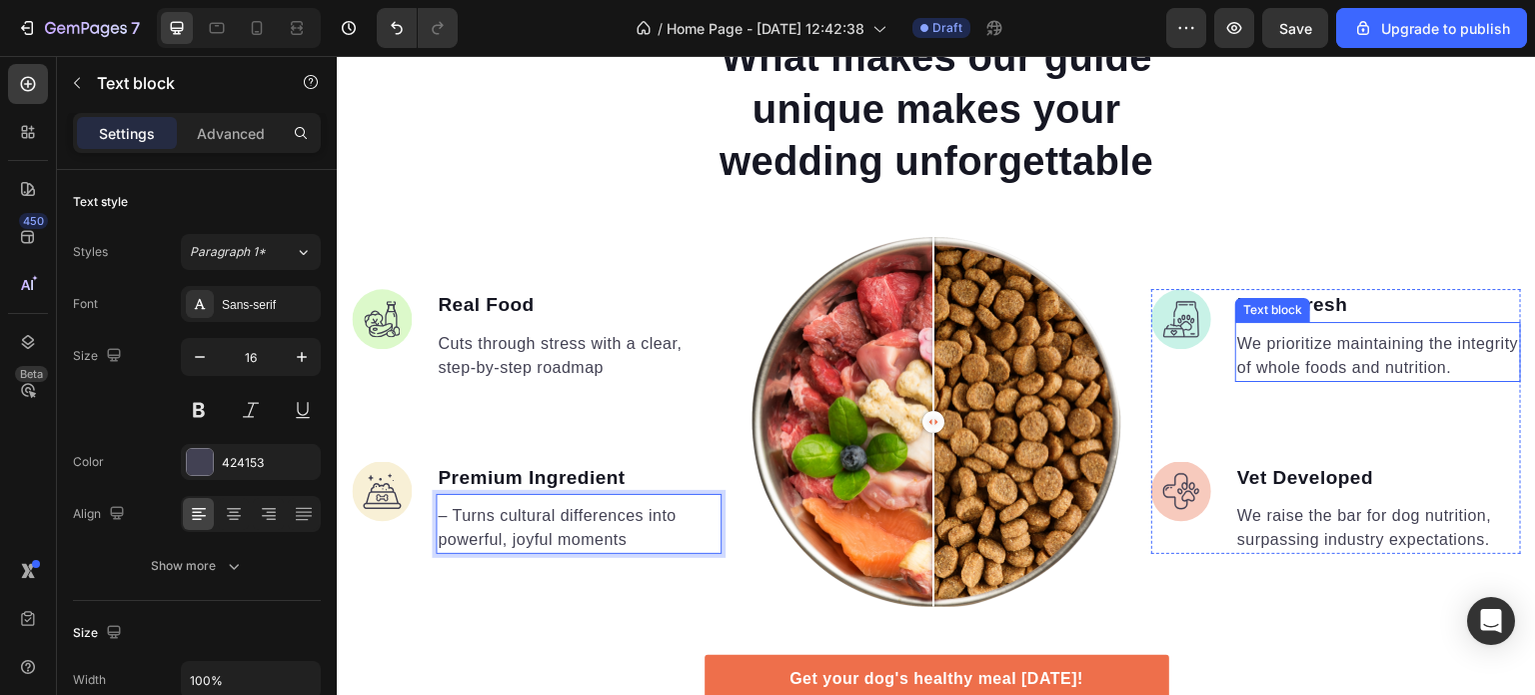
click at [1371, 362] on p "We prioritize maintaining the integrity of whole foods and nutrition." at bounding box center [1378, 356] width 282 height 48
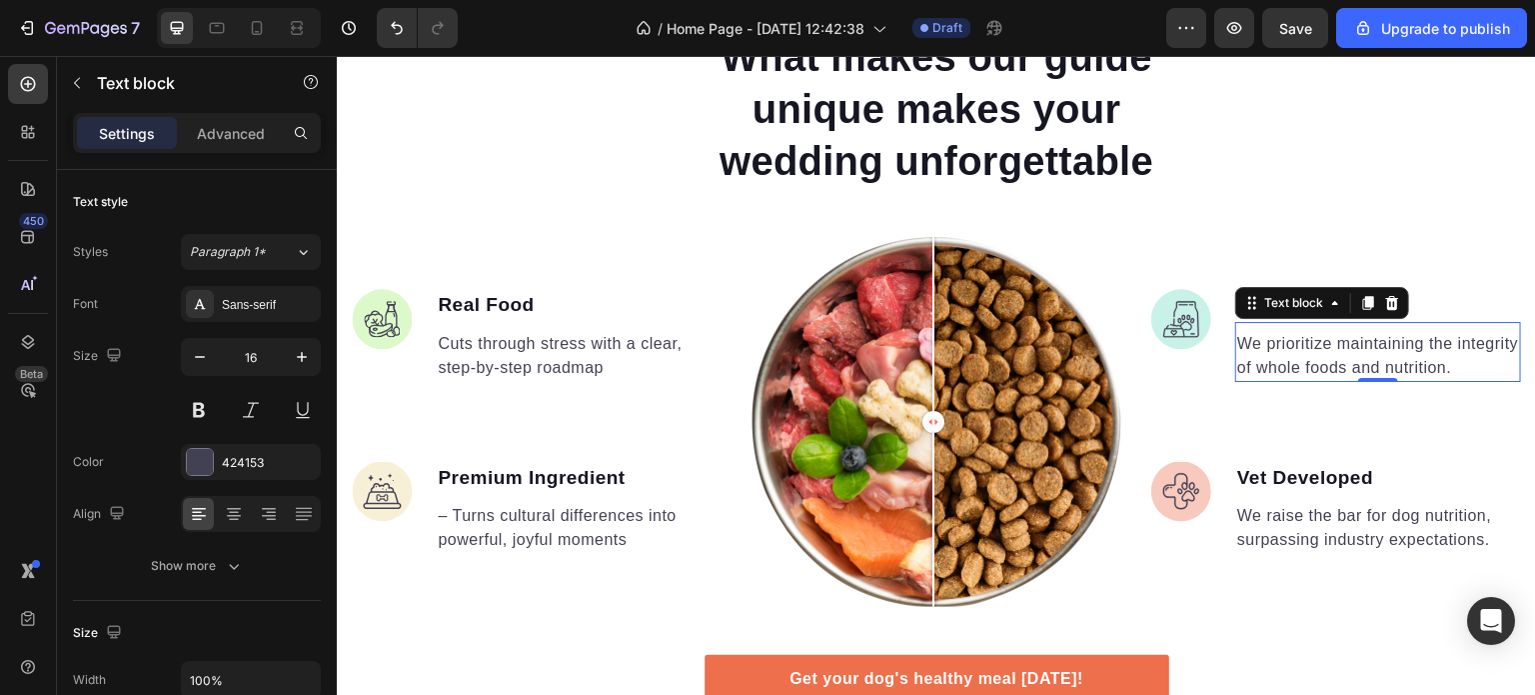
click at [1371, 362] on p "We prioritize maintaining the integrity of whole foods and nutrition." at bounding box center [1378, 356] width 282 height 48
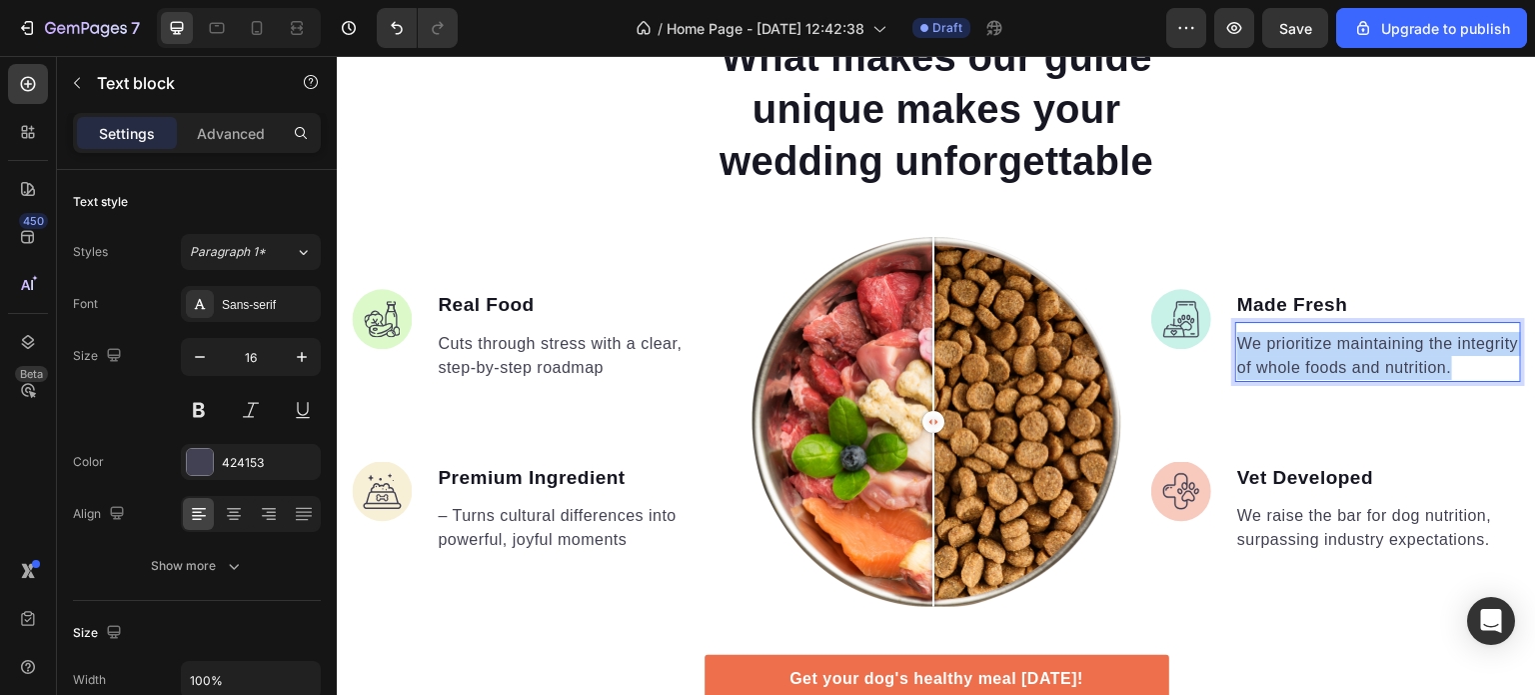
click at [1371, 362] on p "We prioritize maintaining the integrity of whole foods and nutrition." at bounding box center [1378, 356] width 282 height 48
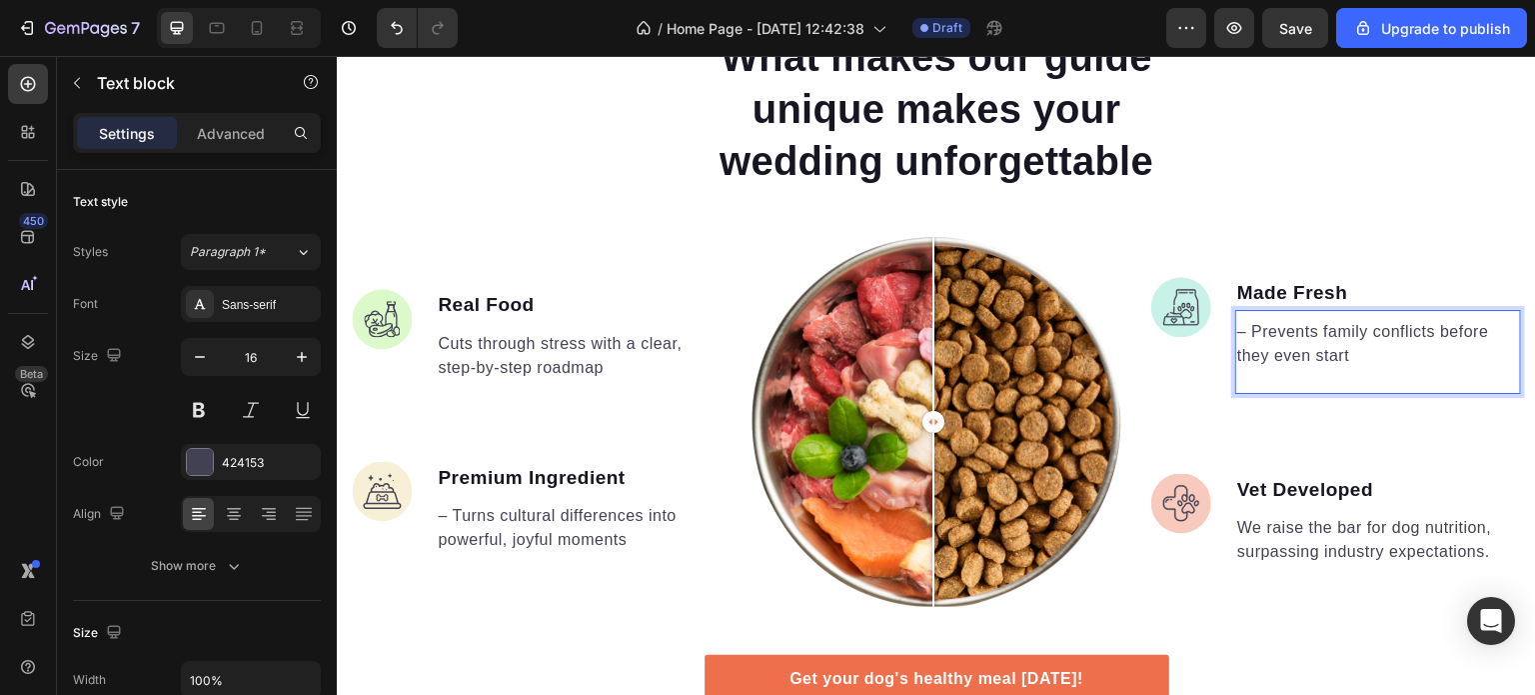
scroll to position [1185, 0]
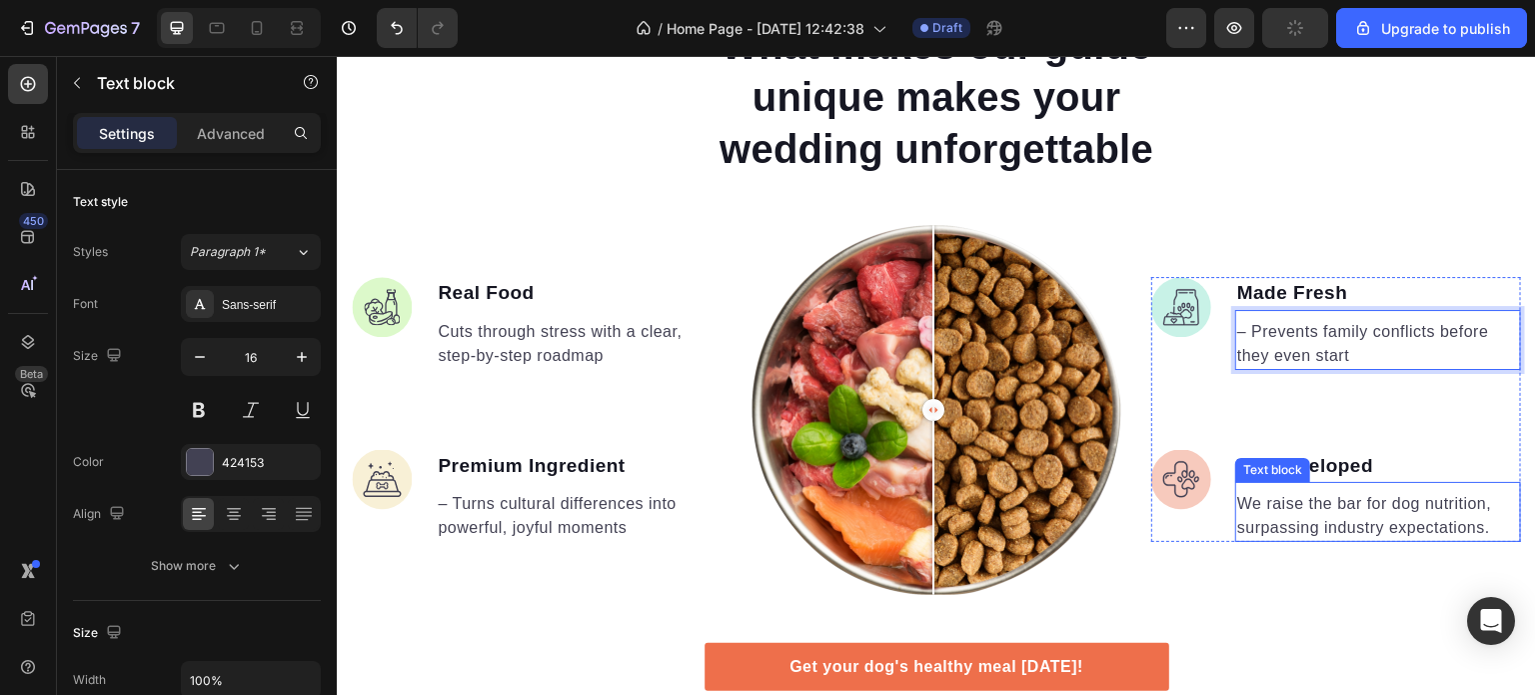
click at [1328, 520] on p "We raise the bar for dog nutrition, surpassing industry expectations." at bounding box center [1378, 516] width 282 height 48
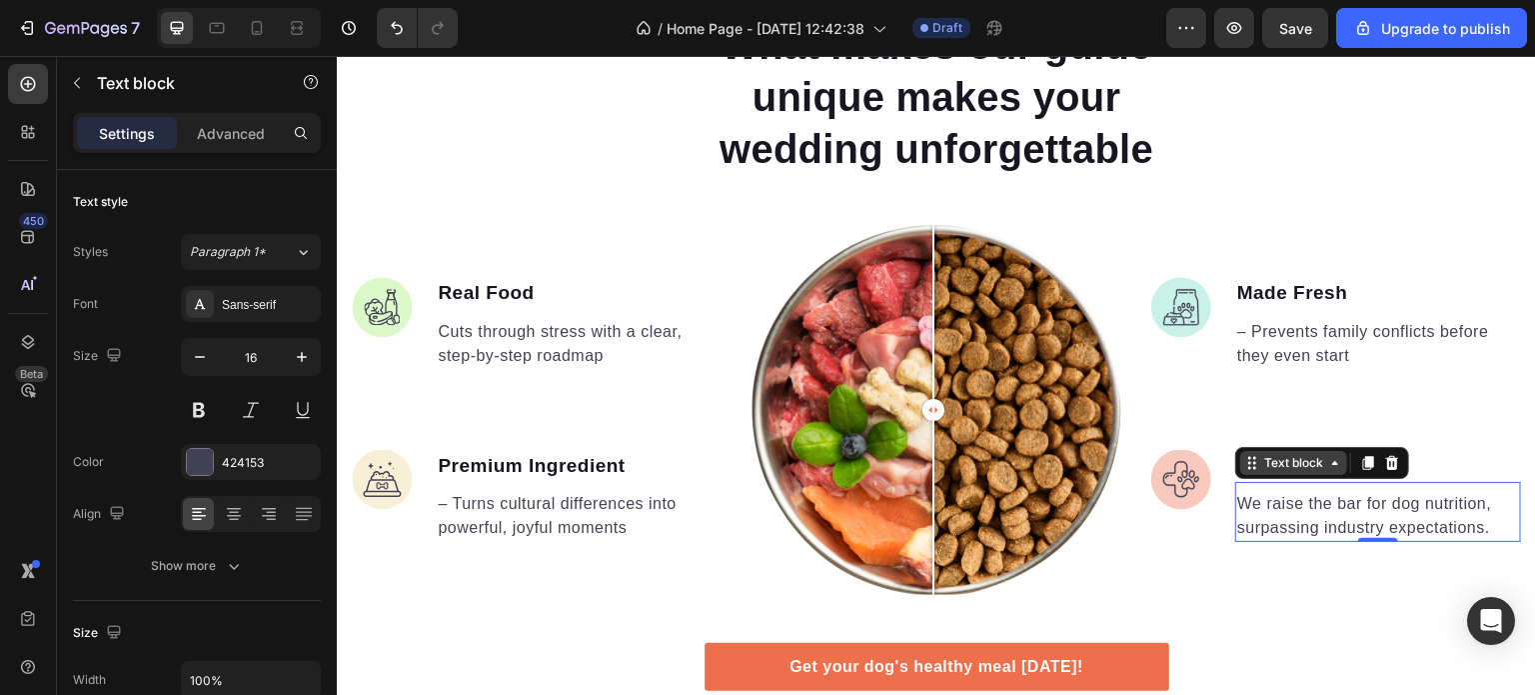
click at [1304, 460] on div "Text block" at bounding box center [1293, 463] width 67 height 18
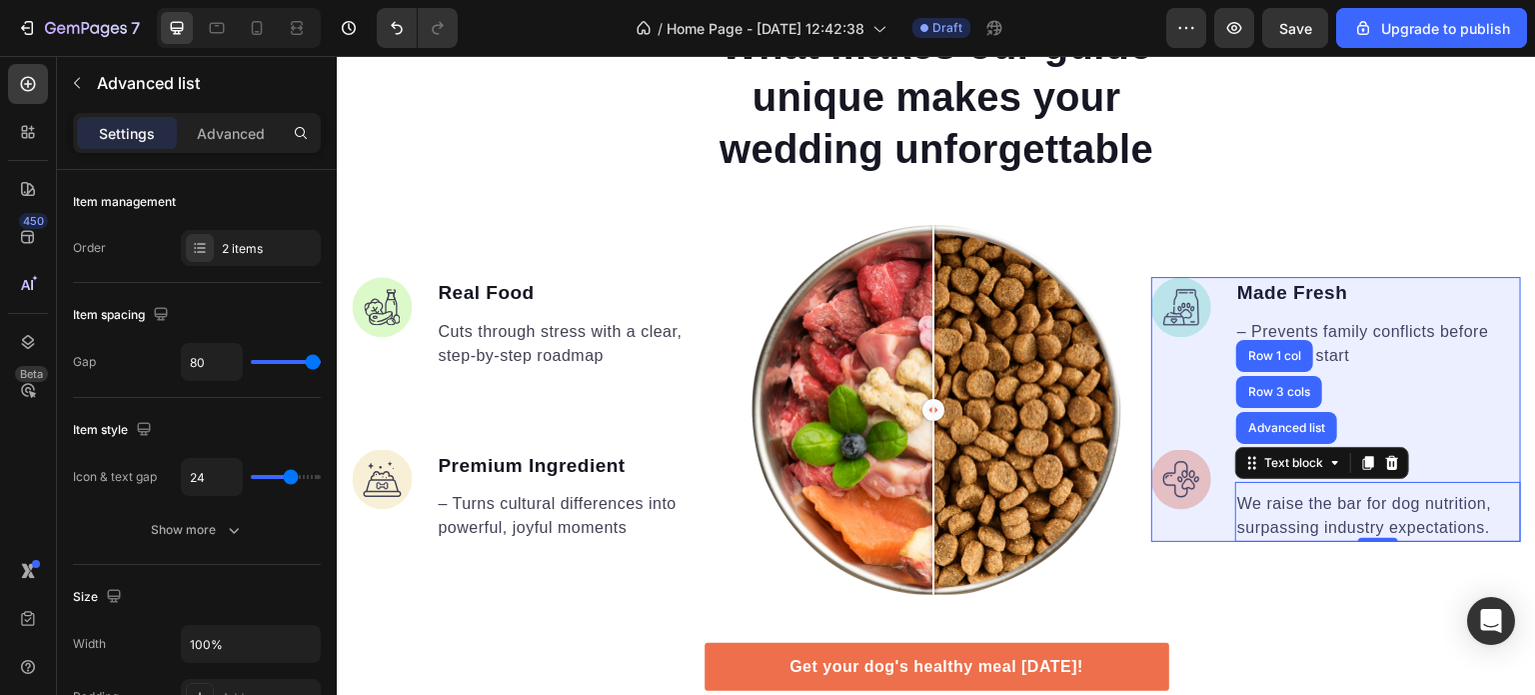
click at [1428, 372] on ul "Image Made Fresh Text block – Prevents family conflicts before they even start …" at bounding box center [1336, 409] width 370 height 265
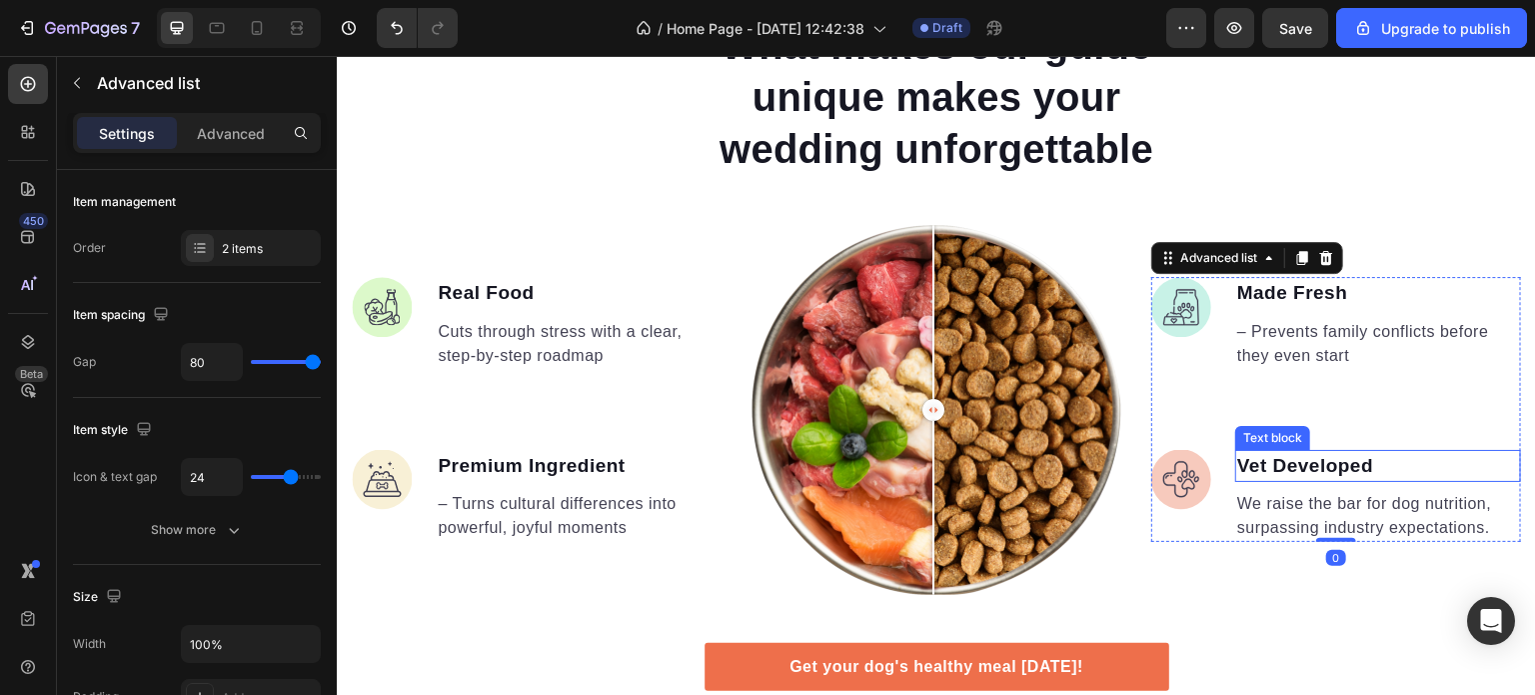
click at [1315, 464] on p "Vet Developed" at bounding box center [1378, 466] width 282 height 29
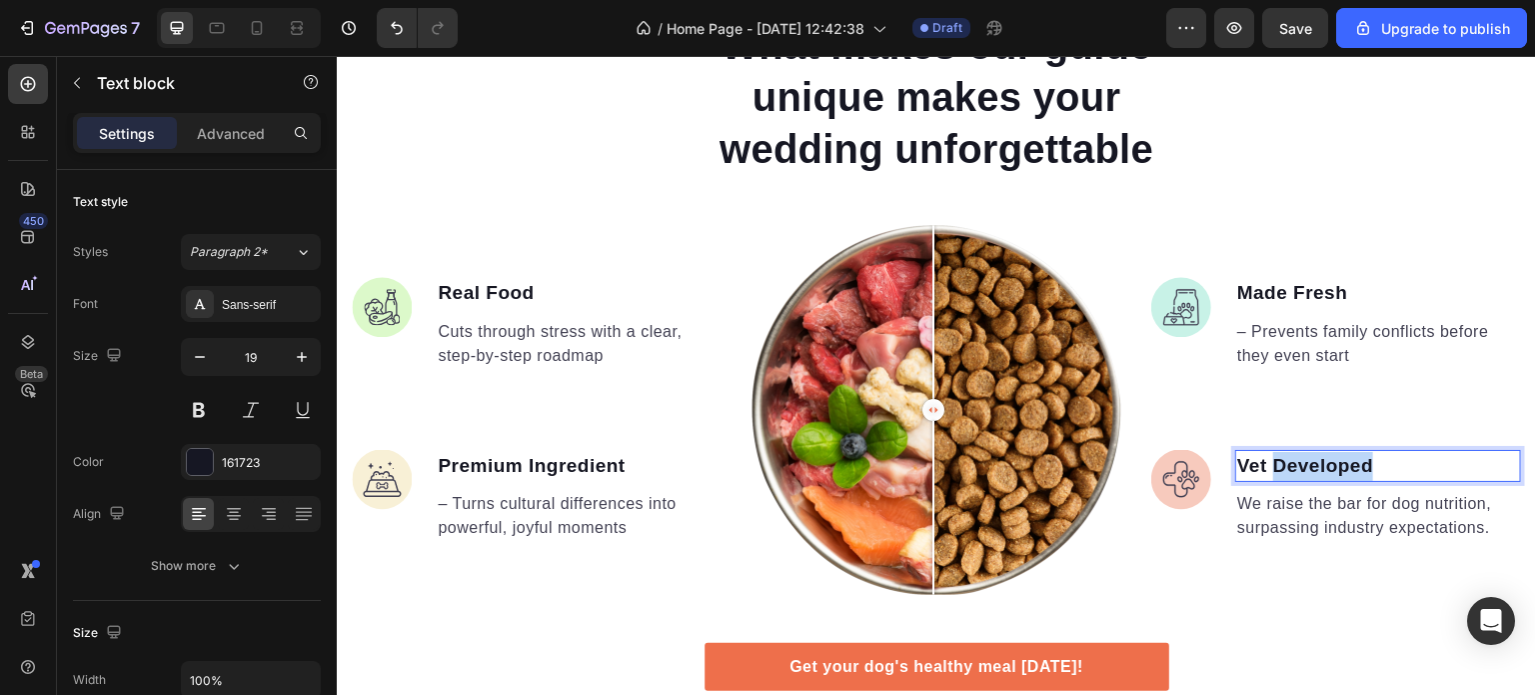
click at [1315, 464] on p "Vet Developed" at bounding box center [1378, 466] width 282 height 29
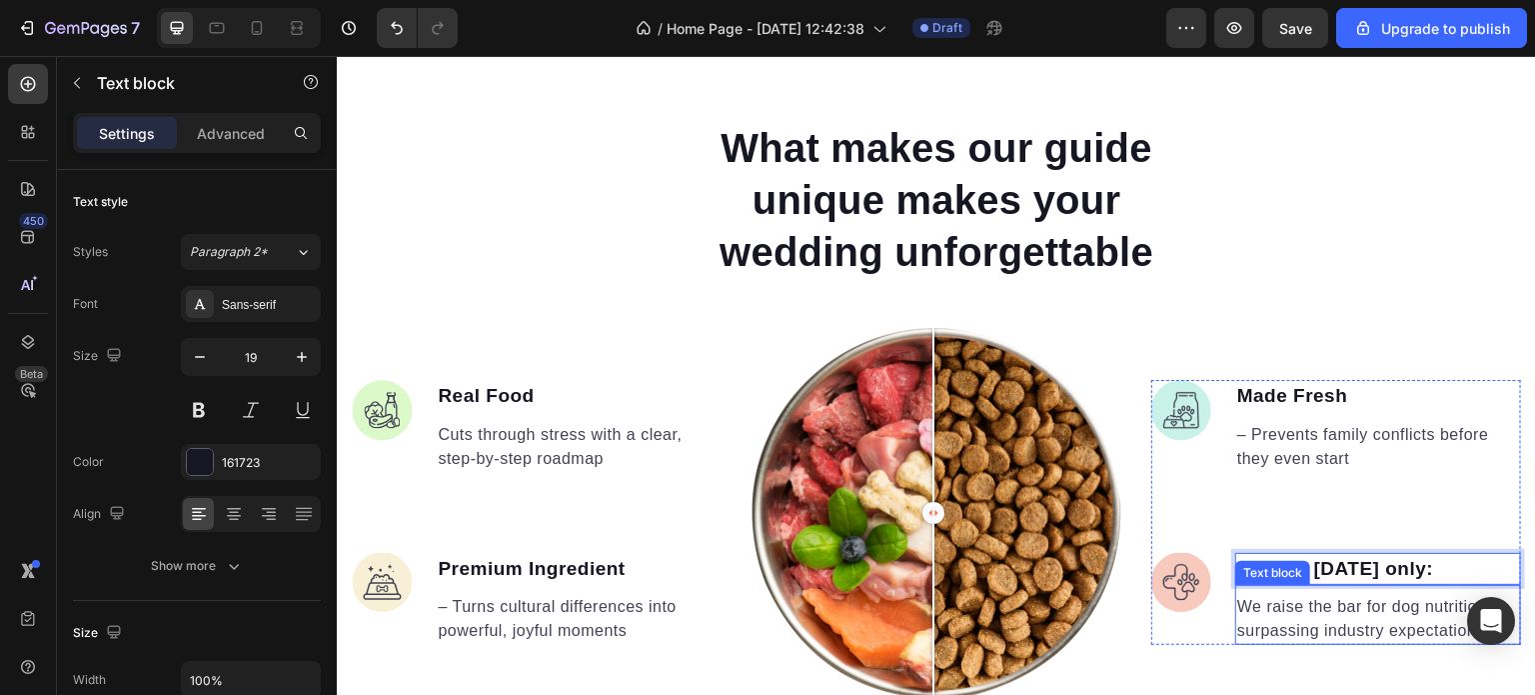
scroll to position [1090, 0]
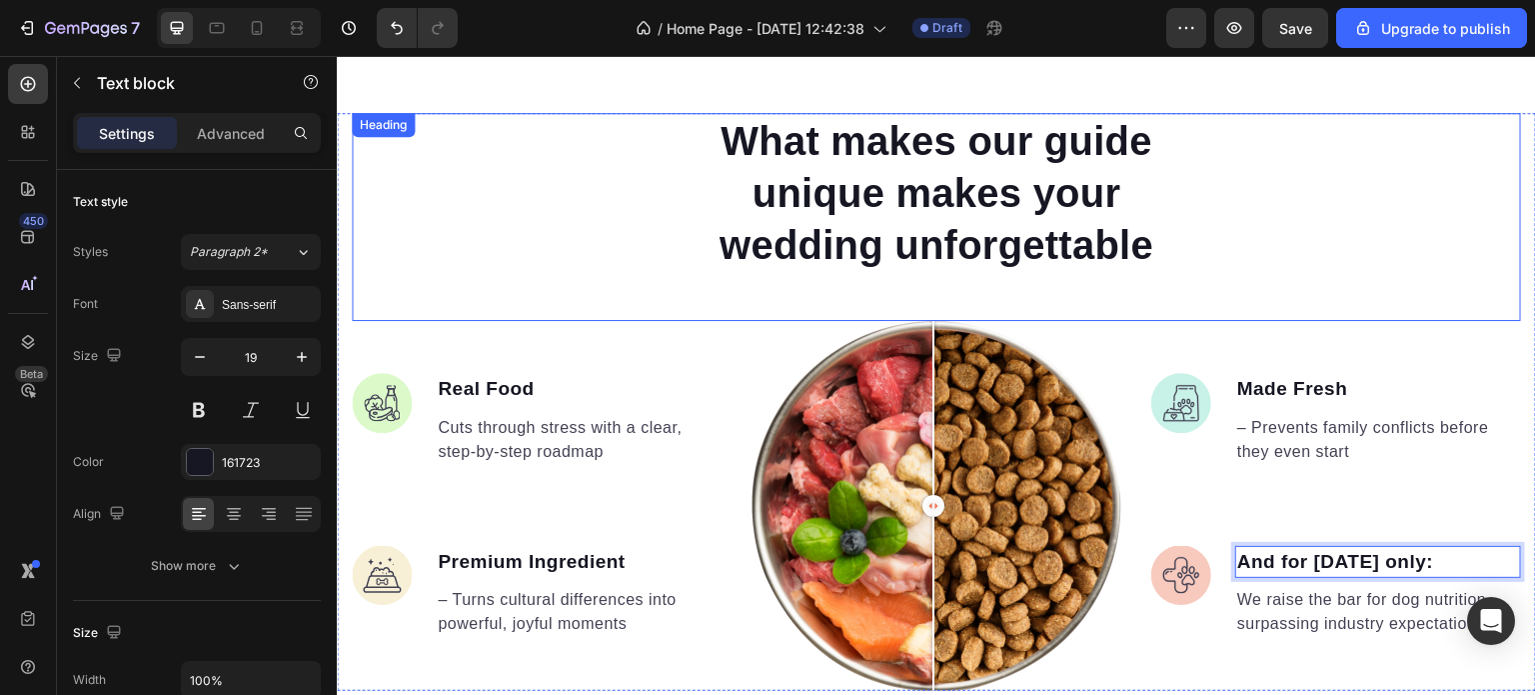
click at [1070, 131] on strong "What makes our guide unique makes your wedding unforgettable" at bounding box center [937, 193] width 434 height 148
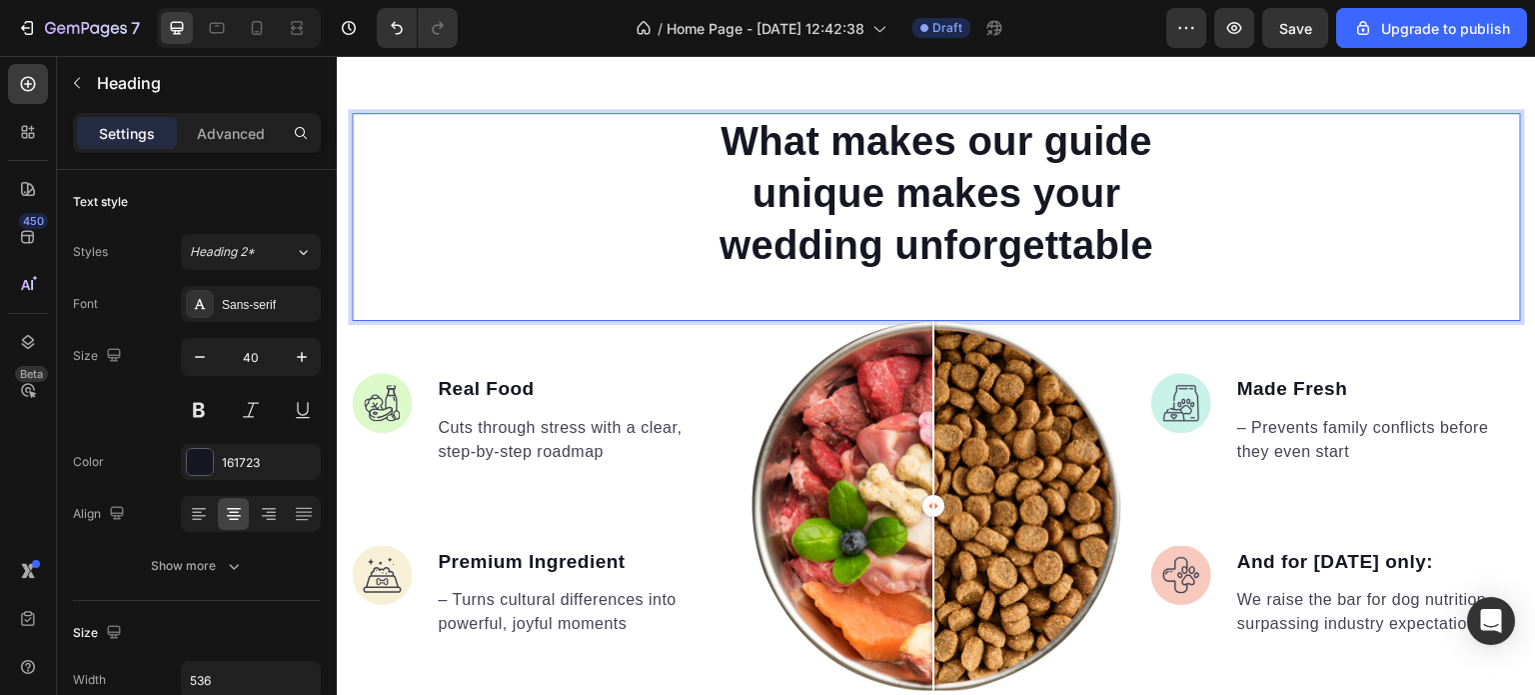
click at [1073, 139] on strong "What makes our guide unique makes your wedding unforgettable" at bounding box center [937, 193] width 434 height 148
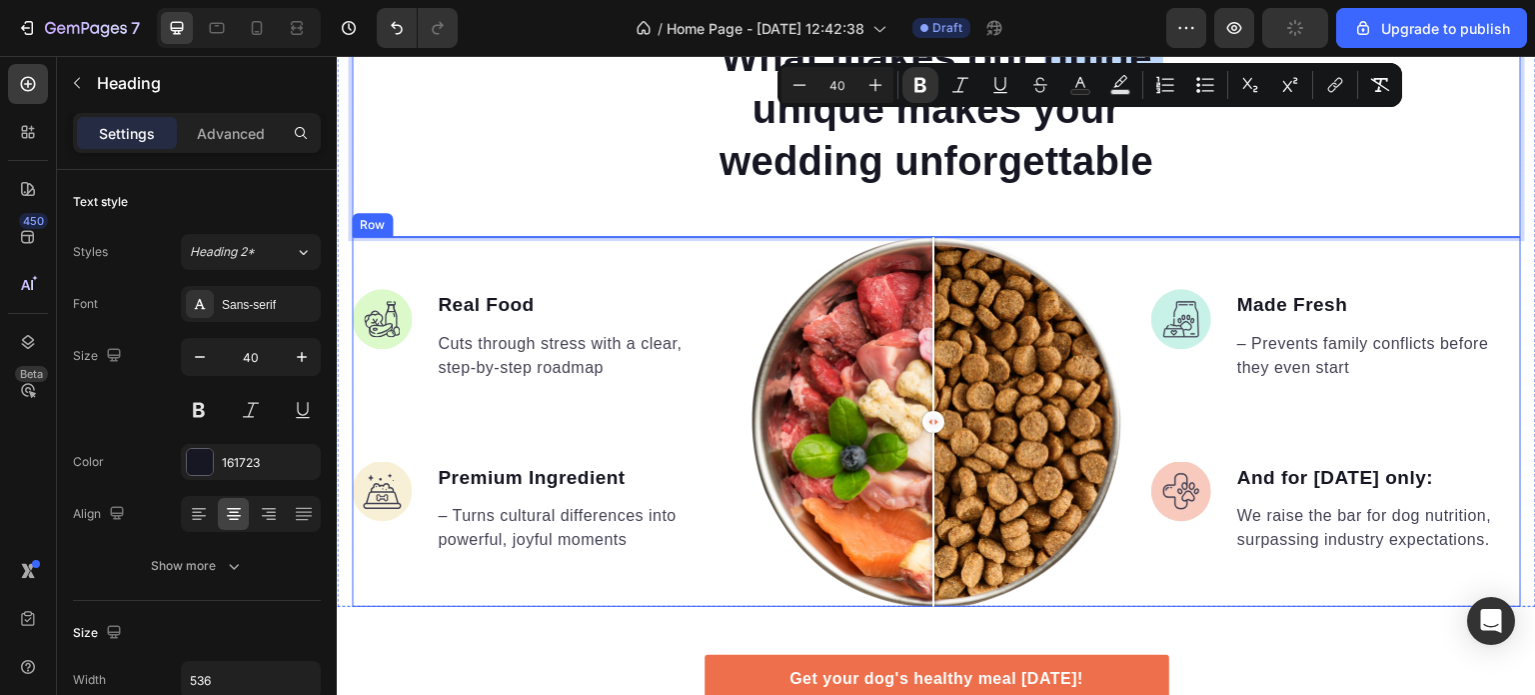
scroll to position [1179, 0]
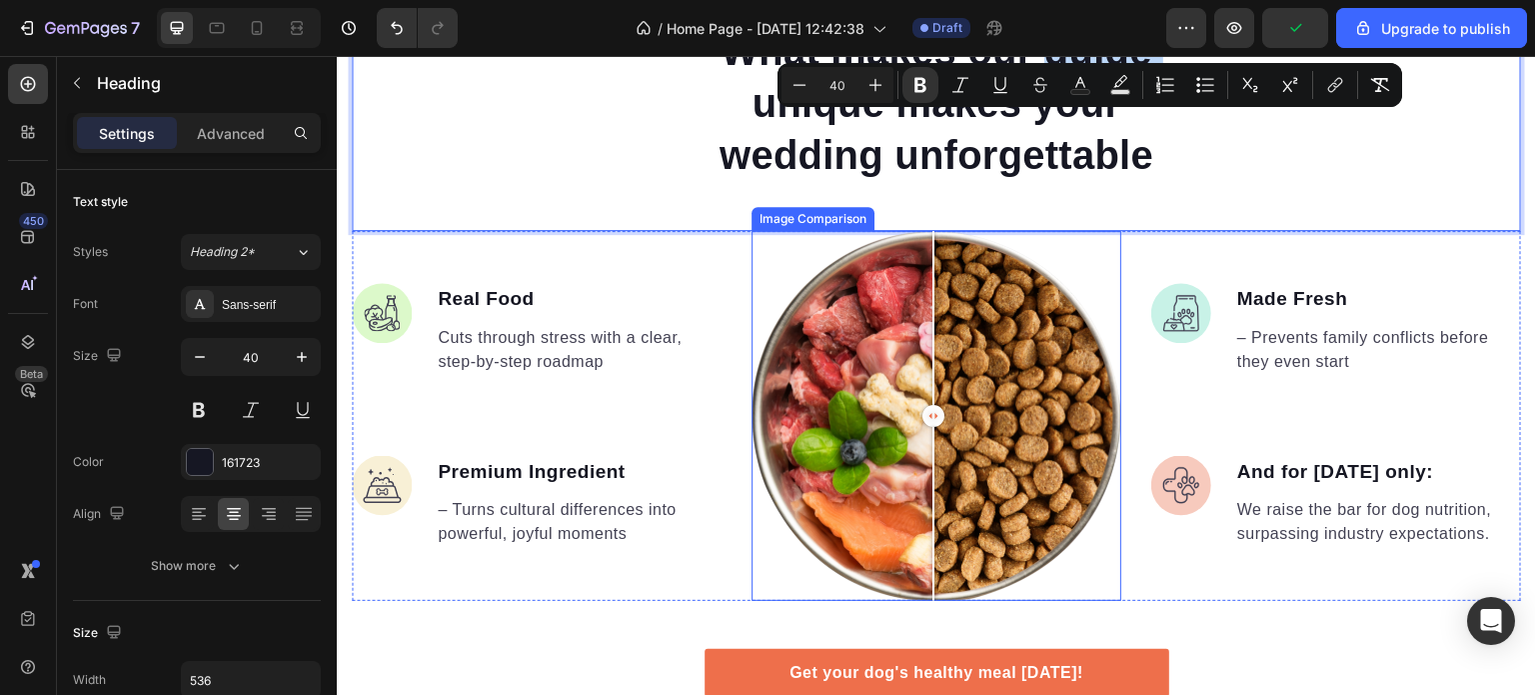
click at [1022, 376] on div at bounding box center [937, 416] width 370 height 370
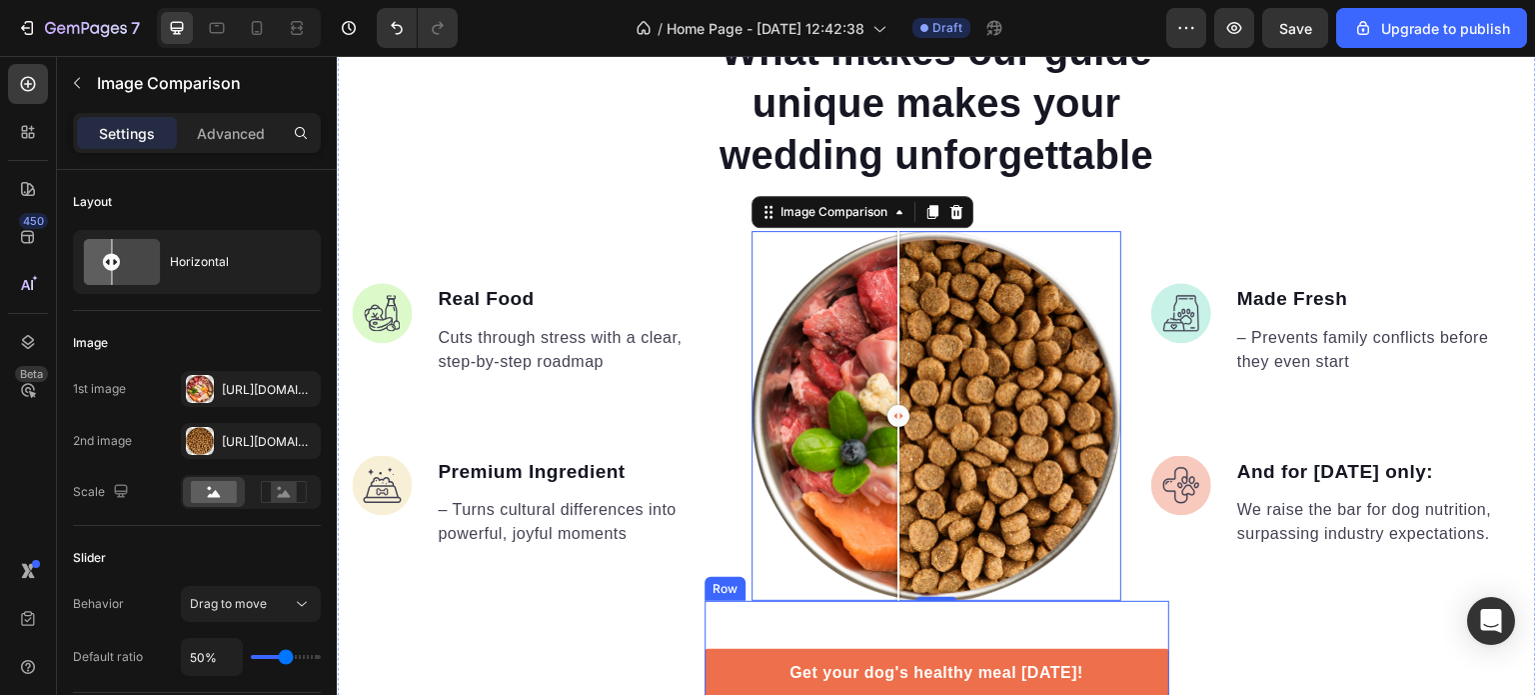
drag, startPoint x: 1021, startPoint y: 411, endPoint x: 894, endPoint y: 640, distance: 261.7
click at [894, 640] on div "⁠⁠⁠⁠⁠⁠⁠ What makes our guide unique makes your wedding unforgettable Heading Im…" at bounding box center [936, 382] width 1199 height 718
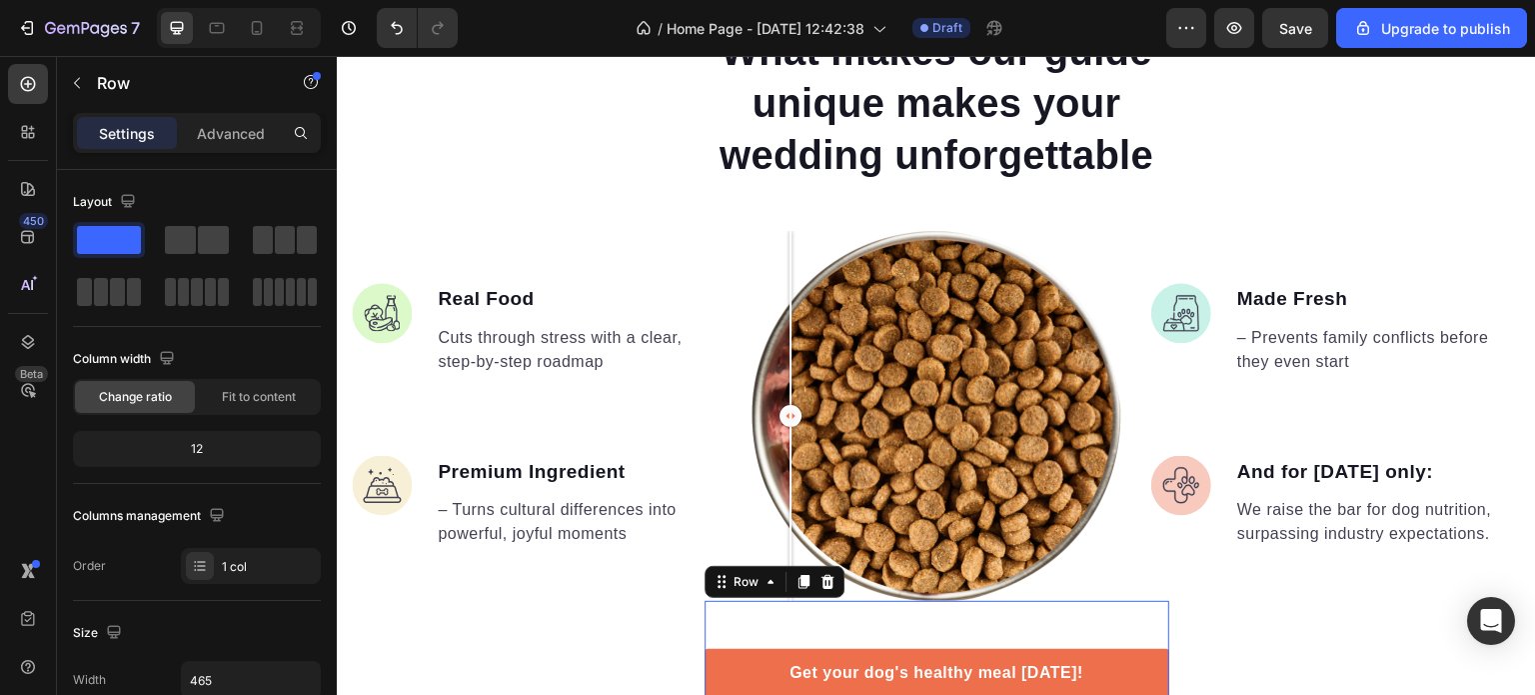
drag, startPoint x: 895, startPoint y: 409, endPoint x: 786, endPoint y: 633, distance: 249.0
click at [786, 633] on div "⁠⁠⁠⁠⁠⁠⁠ What makes our guide unique makes your wedding unforgettable Heading Im…" at bounding box center [936, 382] width 1199 height 718
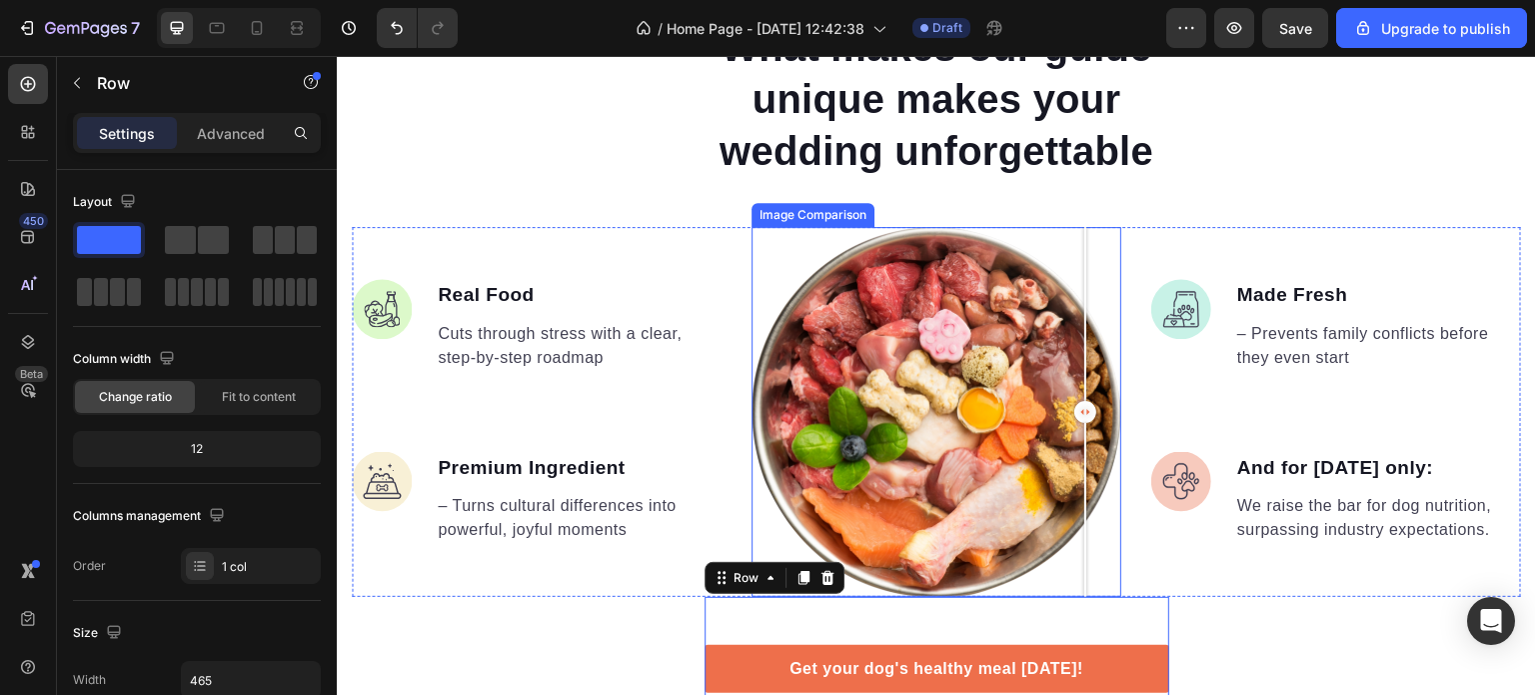
drag, startPoint x: 792, startPoint y: 426, endPoint x: 1071, endPoint y: 431, distance: 278.9
click at [1071, 431] on div at bounding box center [1086, 412] width 40 height 370
